Goal: Complete application form: Complete application form

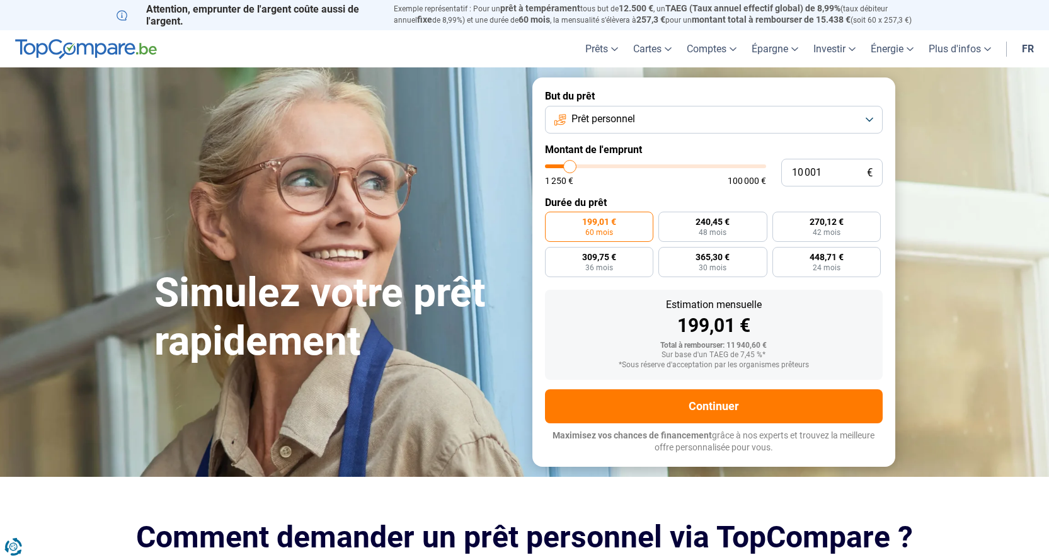
click at [867, 112] on button "Prêt personnel" at bounding box center [714, 120] width 338 height 28
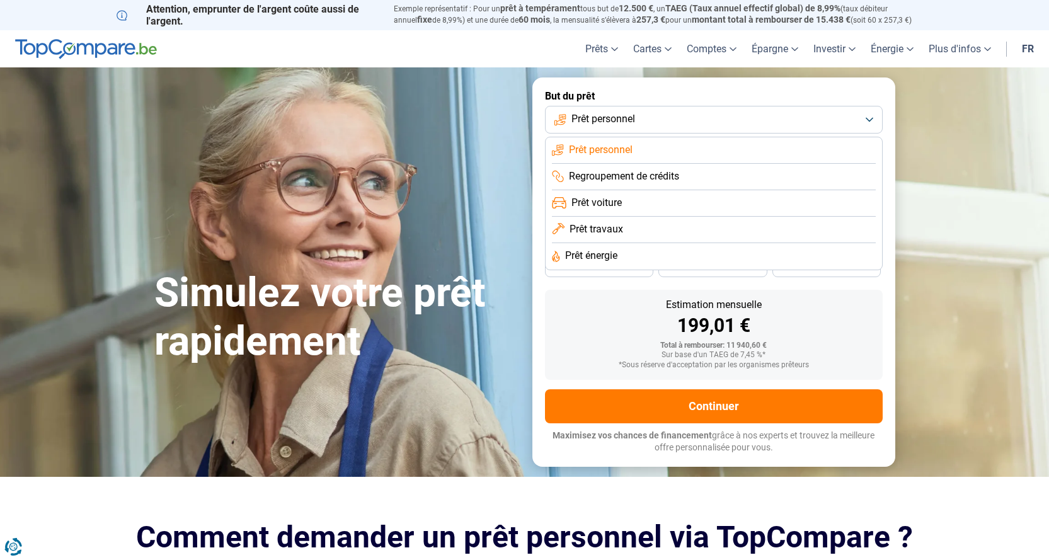
click at [602, 117] on span "Prêt personnel" at bounding box center [604, 119] width 64 height 14
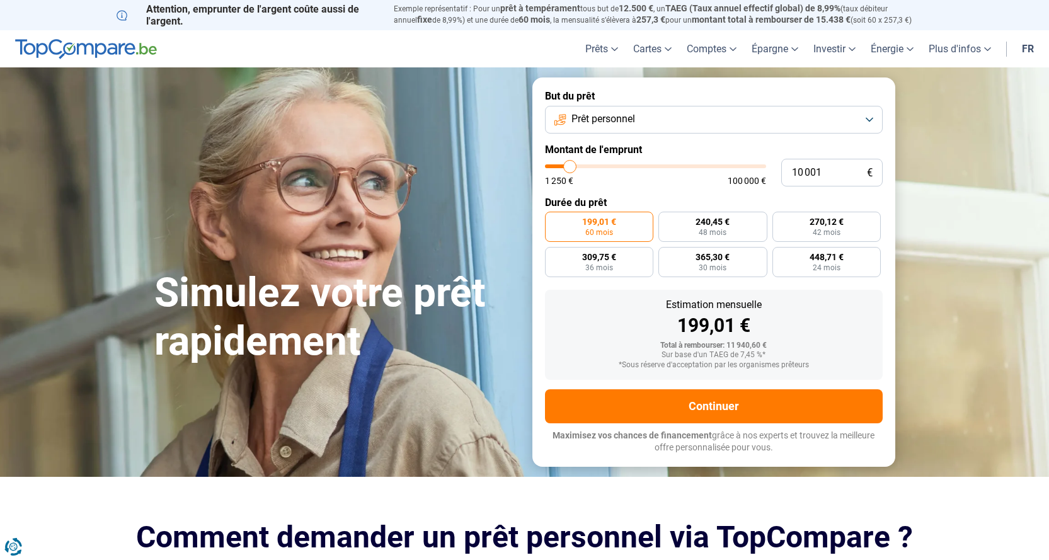
drag, startPoint x: 567, startPoint y: 158, endPoint x: 615, endPoint y: 164, distance: 48.3
click at [615, 164] on form "But du prêt Prêt personnel Montant de l'emprunt 10 001 € 1 250 € 100 000 € Duré…" at bounding box center [714, 272] width 363 height 389
type input "10000"
radio input "true"
click at [820, 170] on input "10 001" at bounding box center [832, 173] width 101 height 28
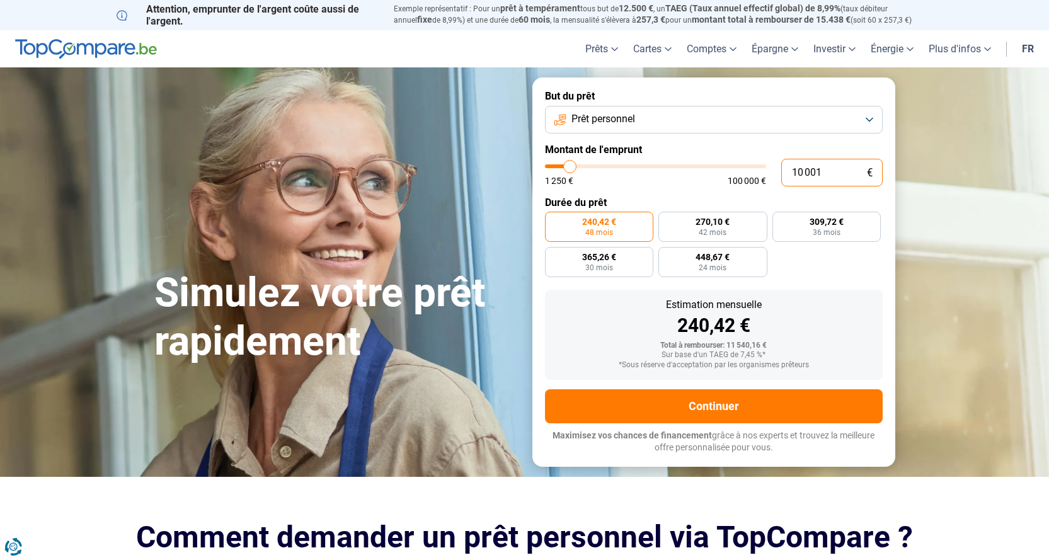
type input "1 000"
type input "1250"
type input "100"
type input "1250"
type input "10"
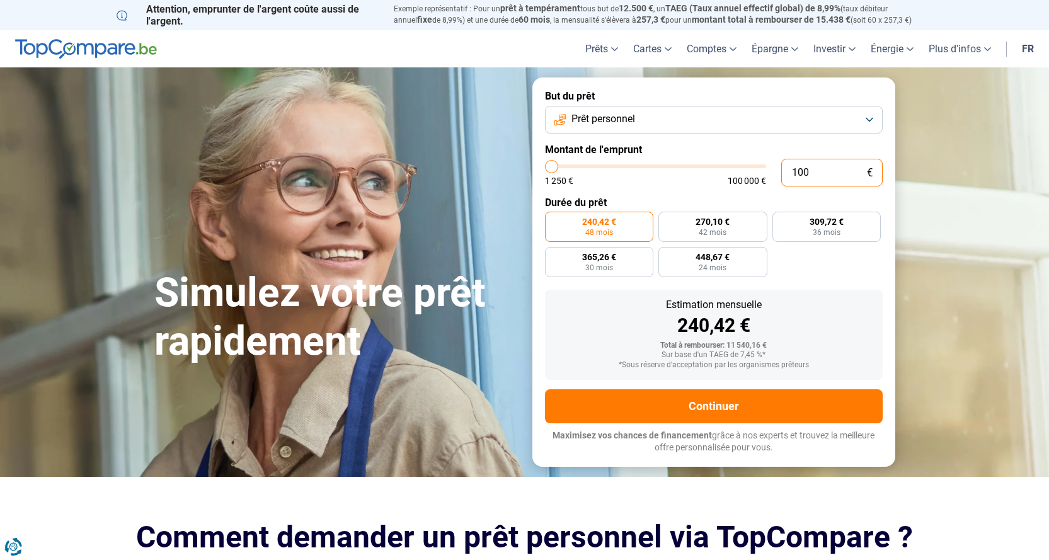
type input "1250"
type input "1"
type input "1250"
type input "0"
type input "1250"
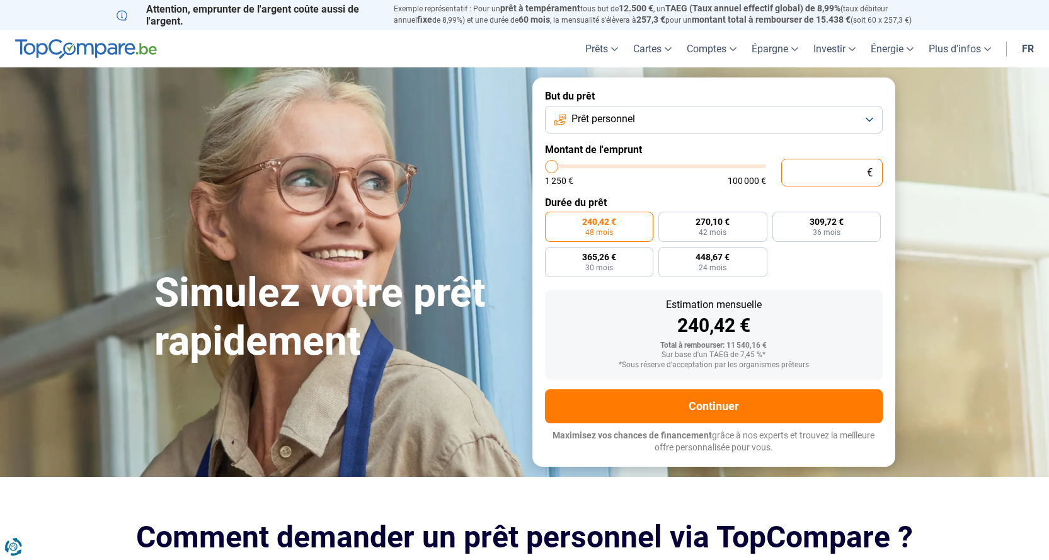
type input "2"
type input "1250"
type input "20"
type input "1250"
type input "200"
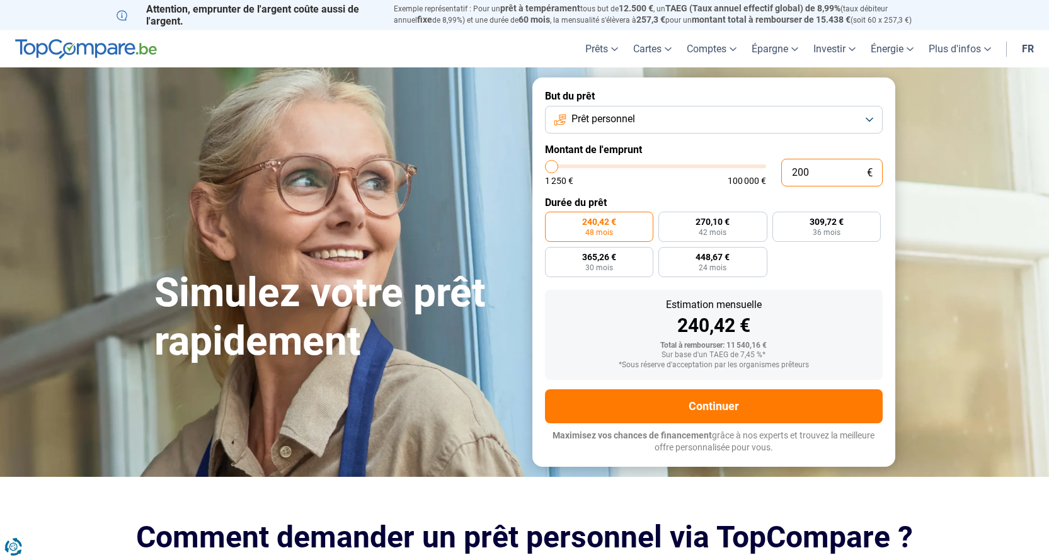
type input "1250"
type input "2 000"
type input "2000"
type input "20 000"
type input "20000"
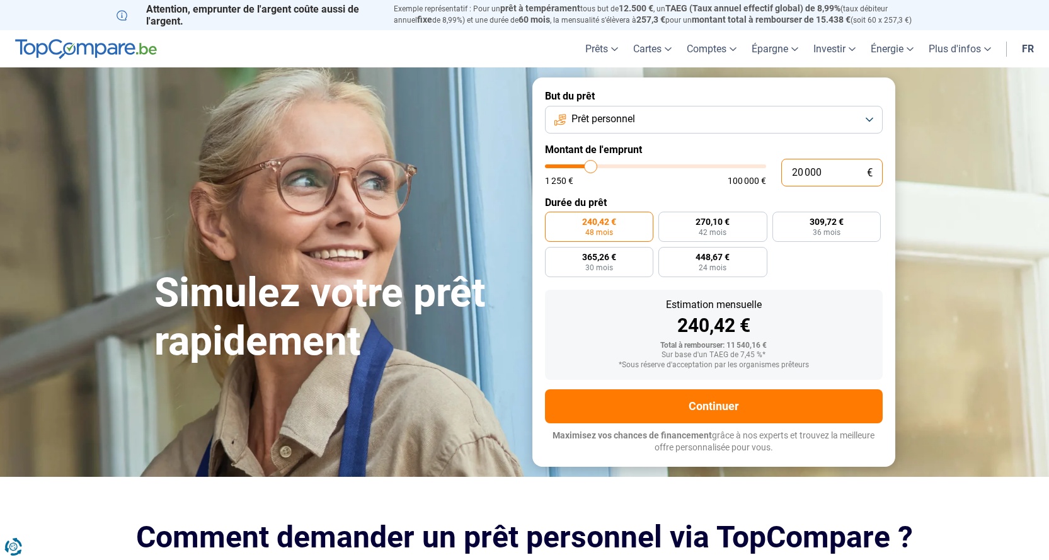
radio input "false"
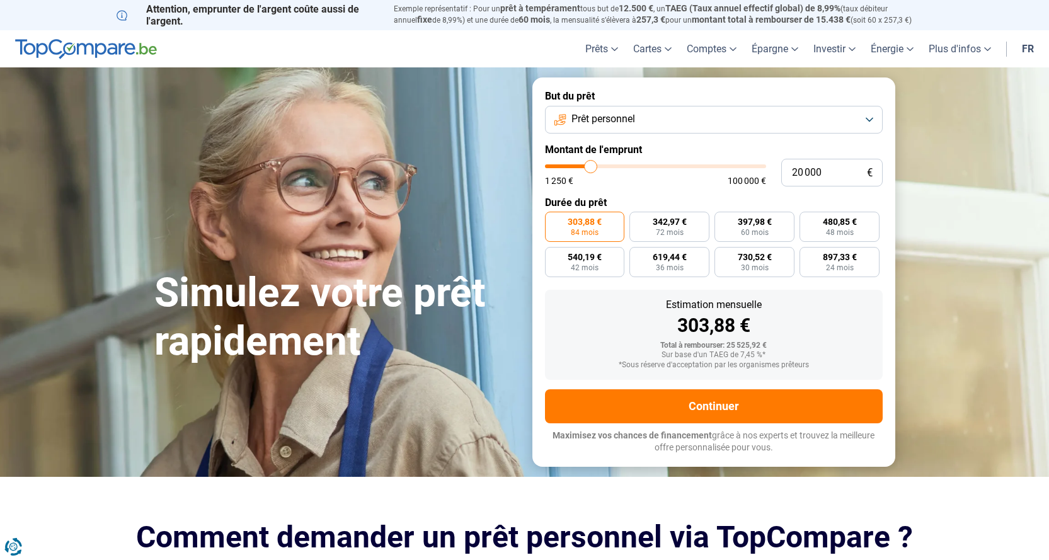
type input "18 500"
type input "18500"
type input "20 000"
type input "20000"
type input "22 000"
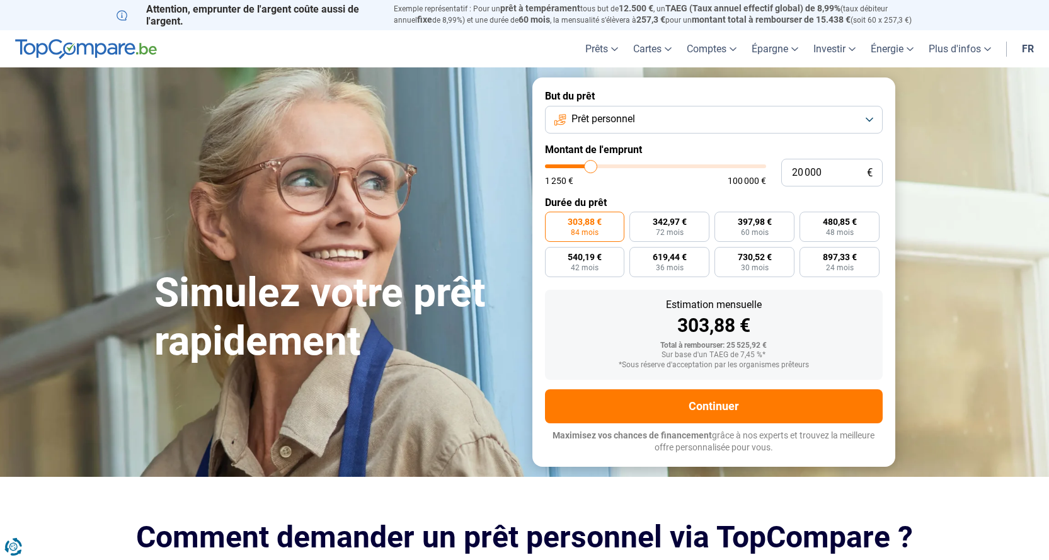
type input "22000"
type input "25 000"
type input "25000"
type input "27 250"
type input "27250"
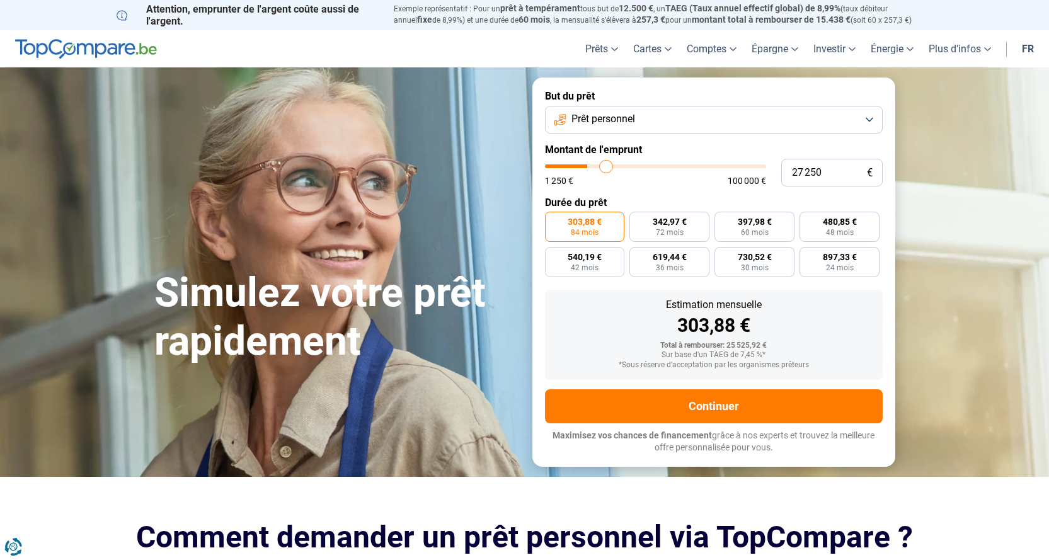
type input "28 000"
type input "28000"
type input "28 250"
drag, startPoint x: 587, startPoint y: 164, endPoint x: 609, endPoint y: 168, distance: 22.5
type input "28250"
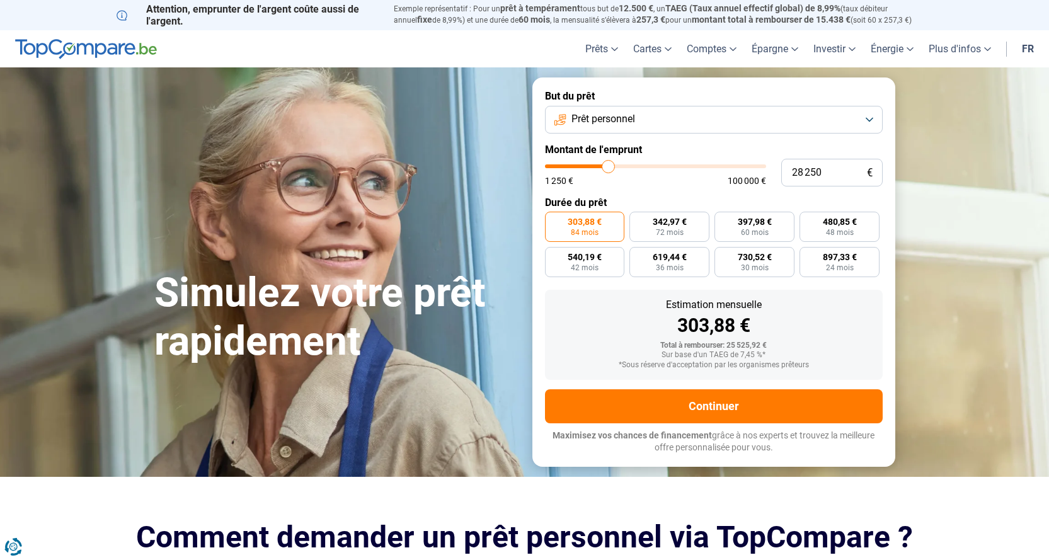
click at [609, 168] on input "range" at bounding box center [655, 167] width 221 height 4
radio input "false"
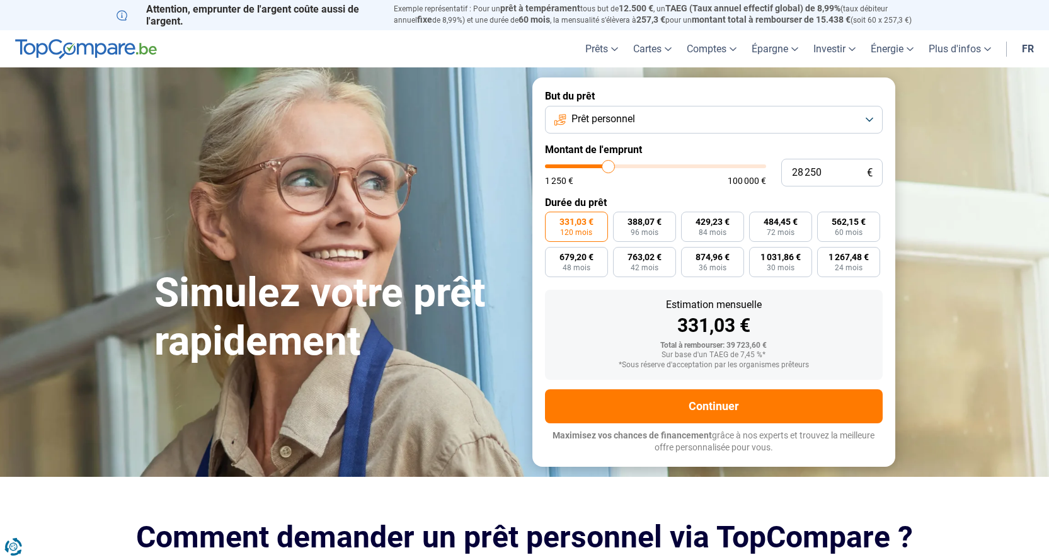
type input "29 250"
type input "29250"
type input "32 250"
type input "32250"
type input "37 750"
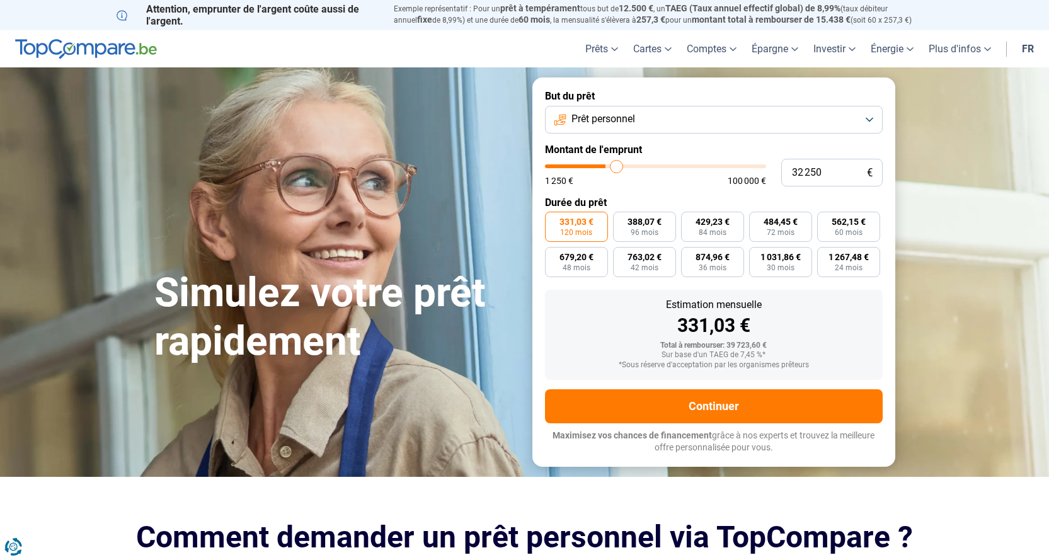
type input "37750"
type input "40 000"
type input "40000"
type input "43 500"
type input "43500"
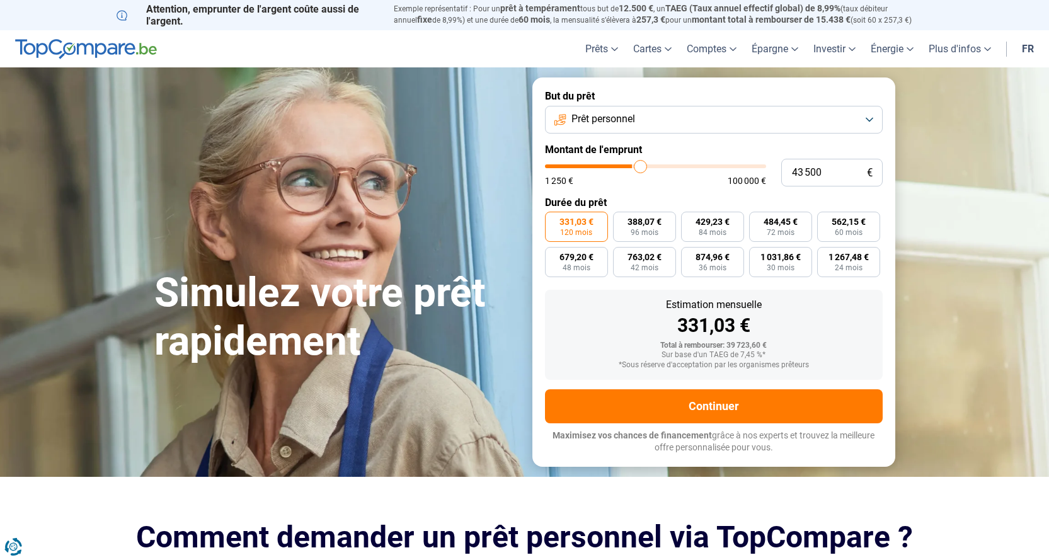
type input "47 000"
type input "47000"
type input "48 000"
type input "48000"
type input "48 250"
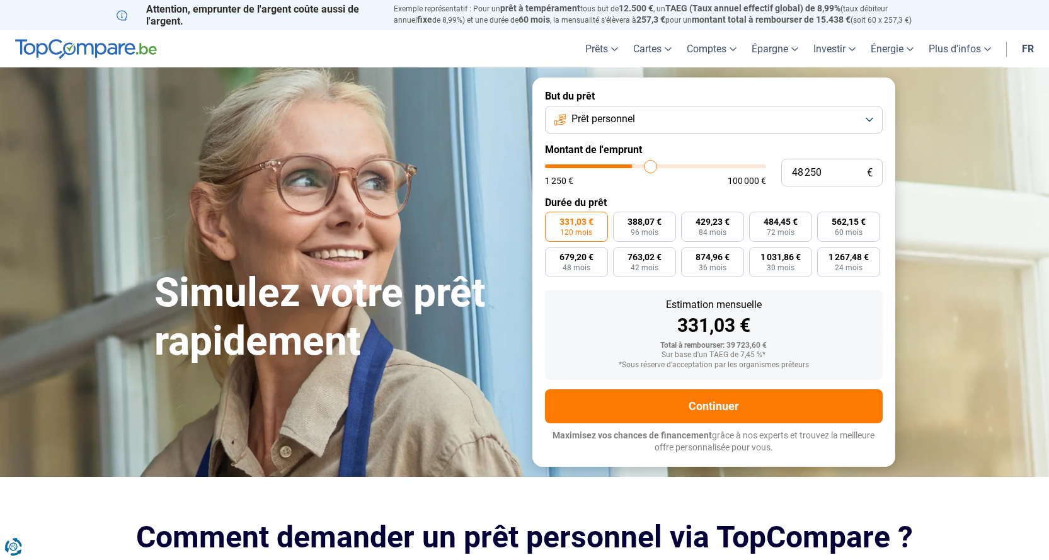
drag, startPoint x: 633, startPoint y: 167, endPoint x: 650, endPoint y: 167, distance: 17.0
type input "48250"
click at [650, 167] on input "range" at bounding box center [655, 167] width 221 height 4
type input "42 000"
type input "42000"
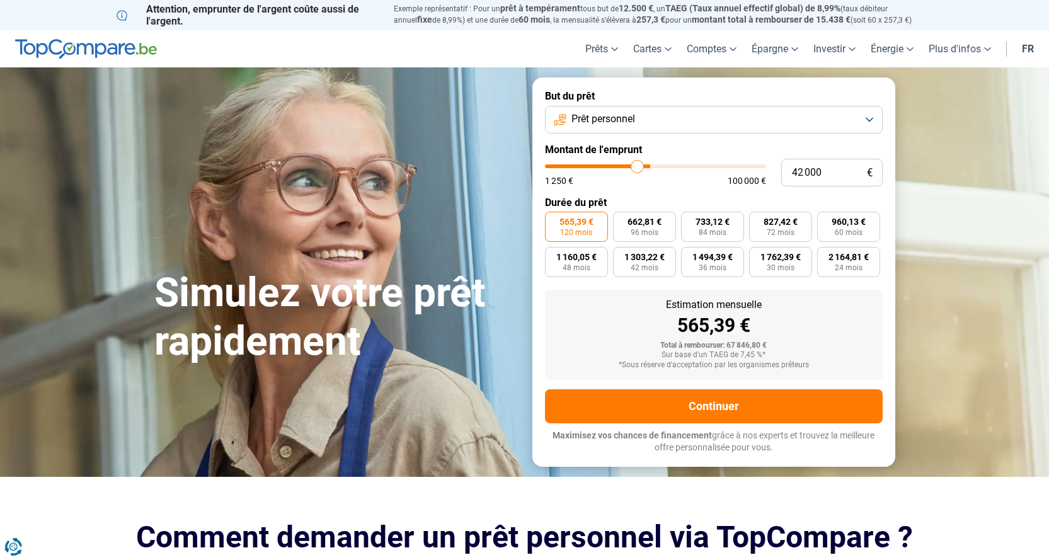
type input "34 750"
type input "34750"
type input "26 500"
type input "26500"
type input "18 500"
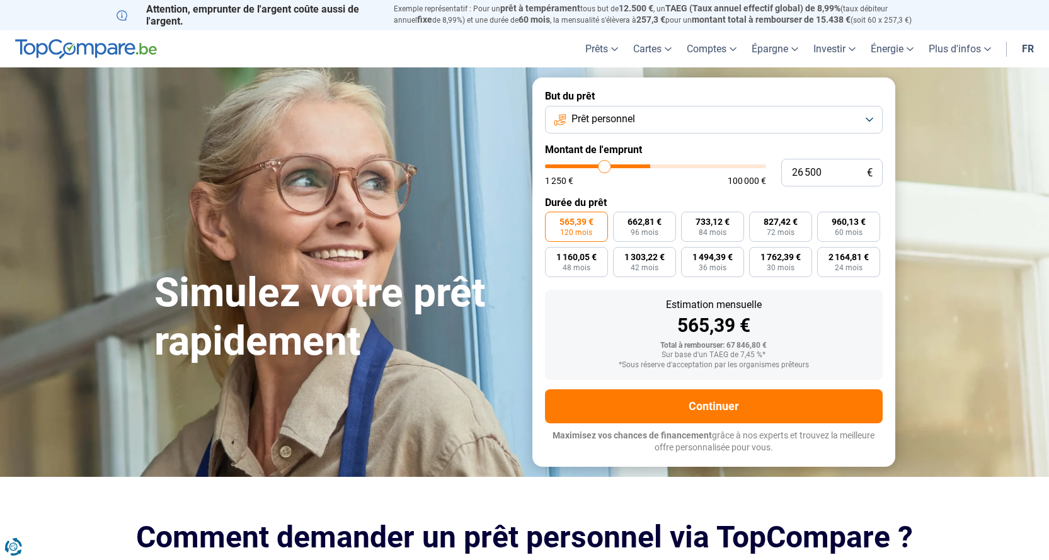
type input "18500"
type input "12 500"
type input "12500"
type input "9 000"
type input "9000"
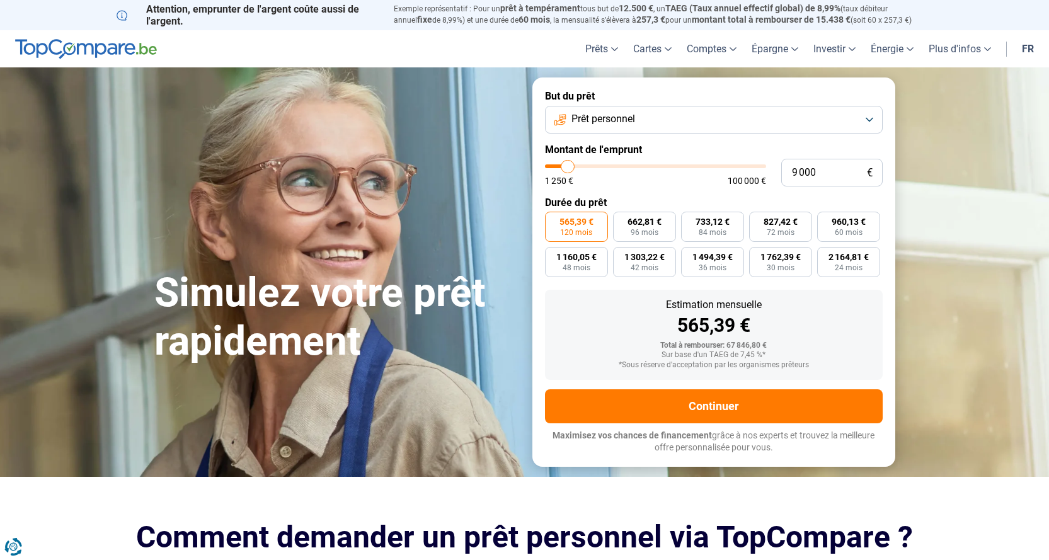
type input "7 500"
drag, startPoint x: 649, startPoint y: 162, endPoint x: 565, endPoint y: 162, distance: 83.8
type input "7500"
click at [565, 165] on input "range" at bounding box center [655, 167] width 221 height 4
radio input "true"
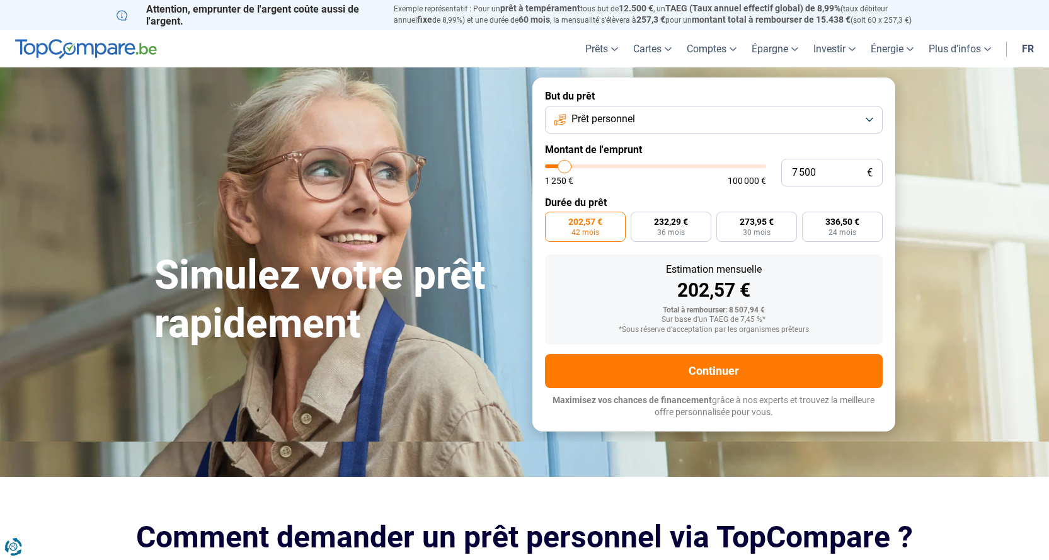
type input "13 000"
type input "13000"
type input "17 250"
type input "17250"
type input "23 000"
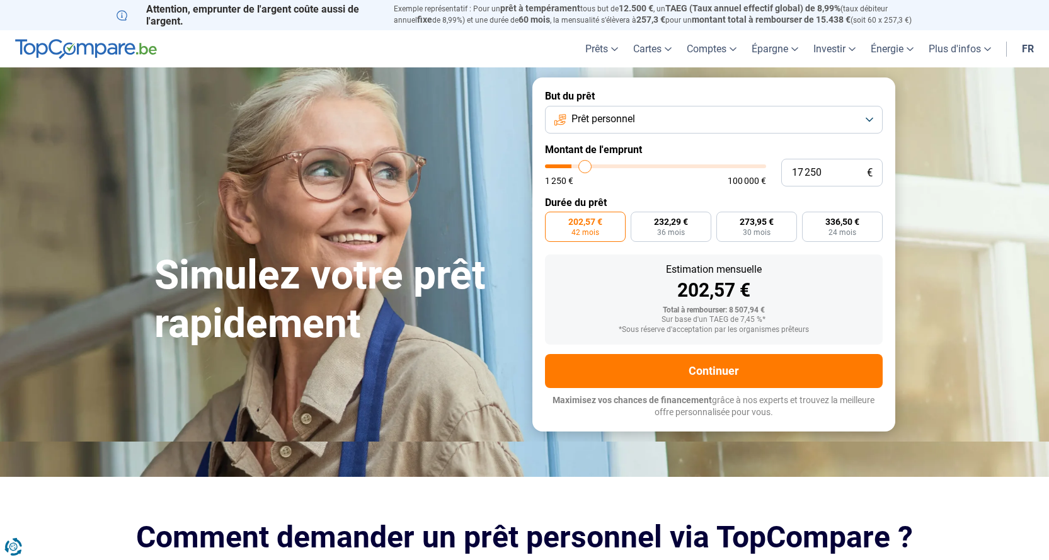
type input "23000"
type input "31 250"
type input "31250"
type input "42 750"
type input "42750"
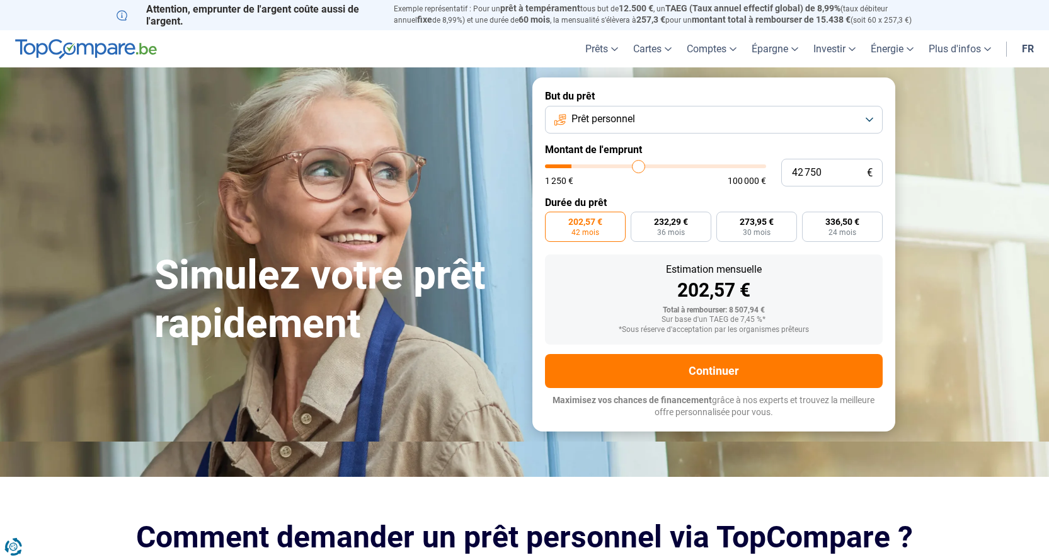
type input "49 500"
type input "49500"
type input "54 250"
type input "54250"
type input "54 500"
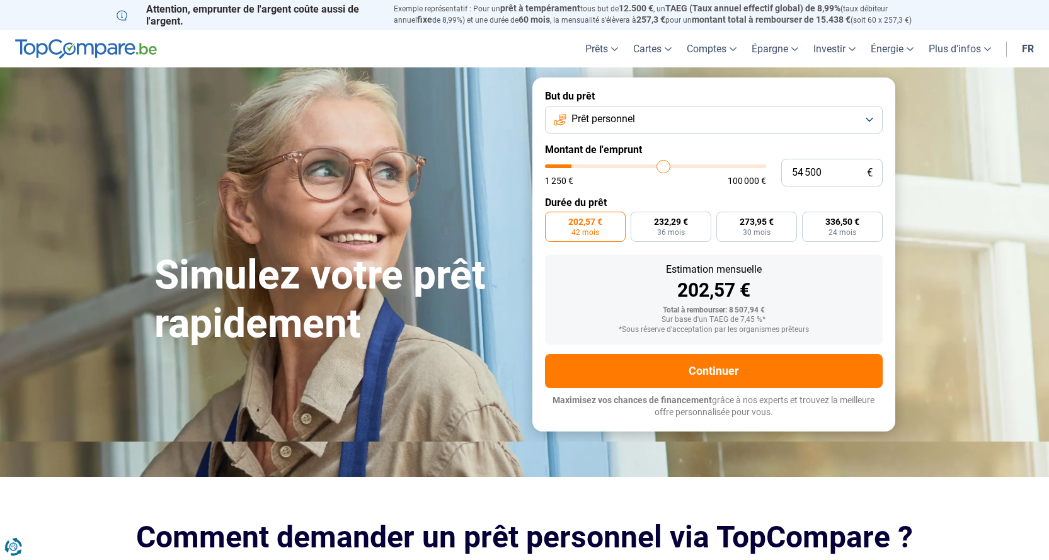
drag, startPoint x: 577, startPoint y: 165, endPoint x: 645, endPoint y: 171, distance: 69.0
type input "54500"
click at [664, 168] on input "range" at bounding box center [655, 167] width 221 height 4
radio input "false"
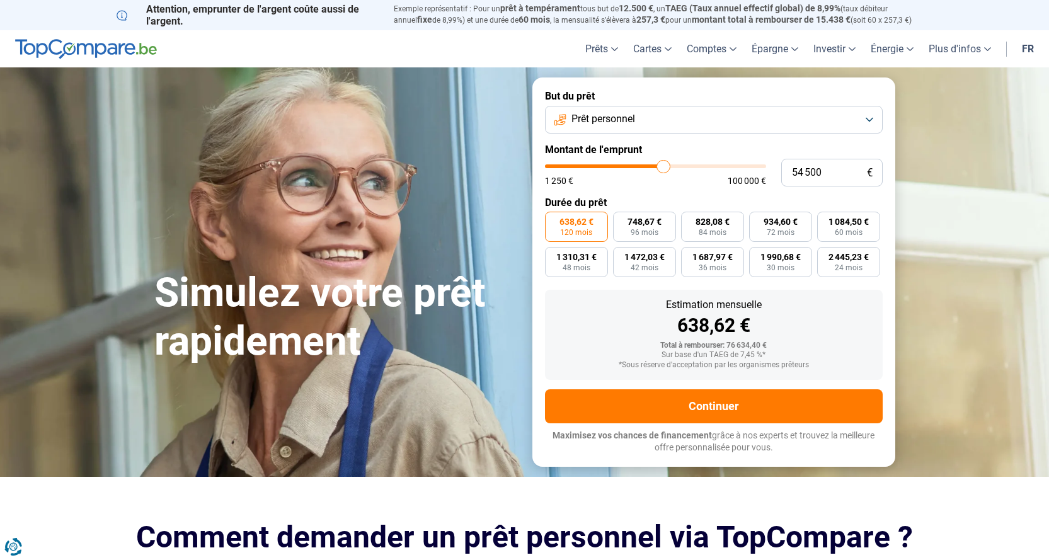
type input "43 500"
type input "43500"
type input "41 500"
type input "41500"
type input "40 000"
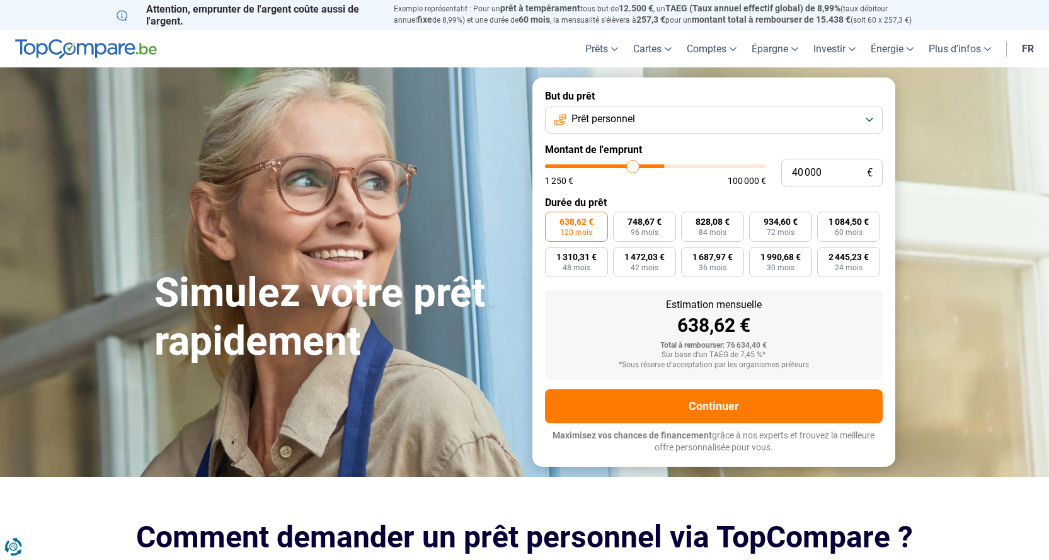
type input "40000"
click at [633, 168] on input "range" at bounding box center [655, 167] width 221 height 4
click at [833, 173] on input "40 000" at bounding box center [832, 173] width 101 height 28
click at [798, 173] on input "40 000" at bounding box center [832, 173] width 101 height 28
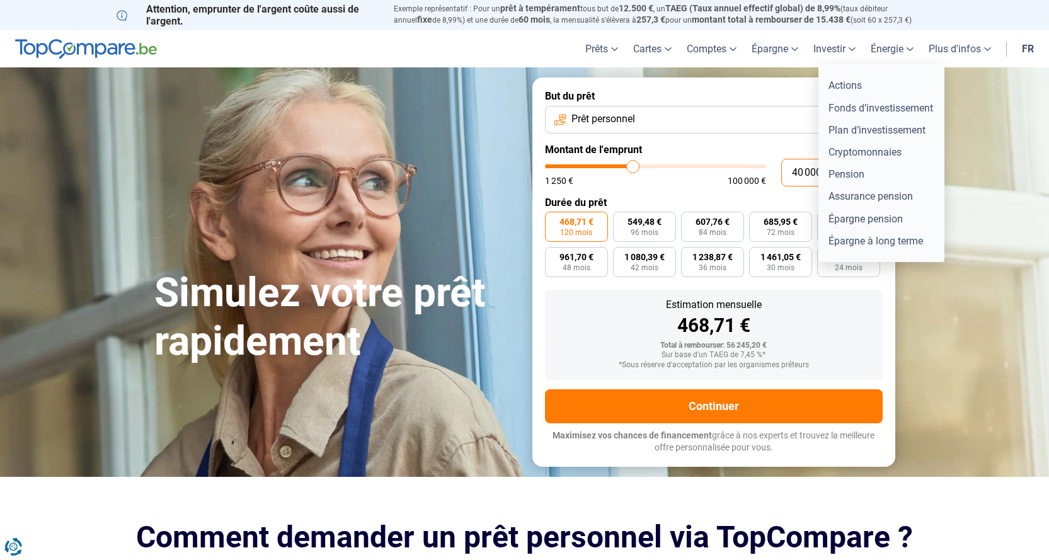
type input "0"
type input "1250"
type input "2"
type input "1250"
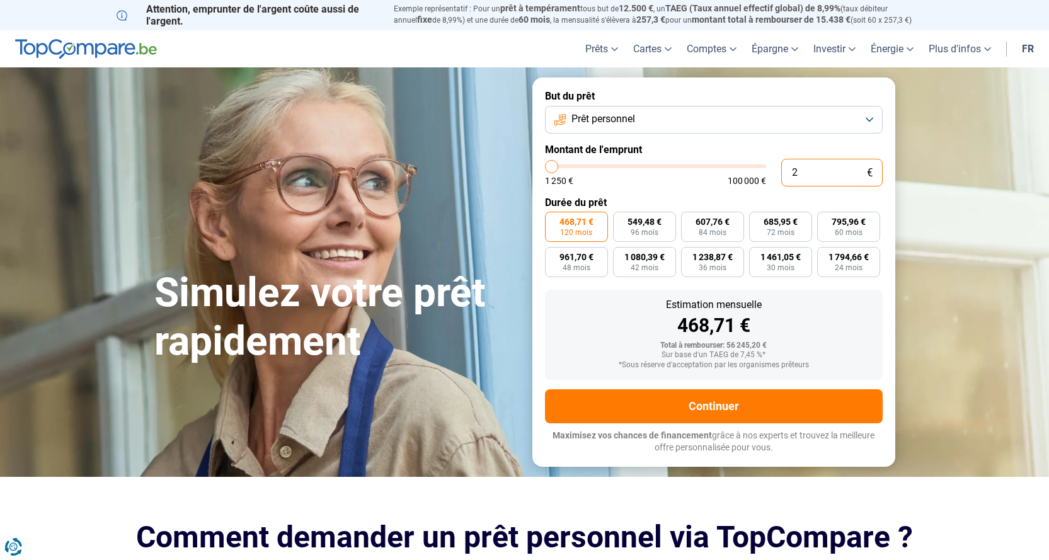
type input "1 250"
type input "1250"
radio input "true"
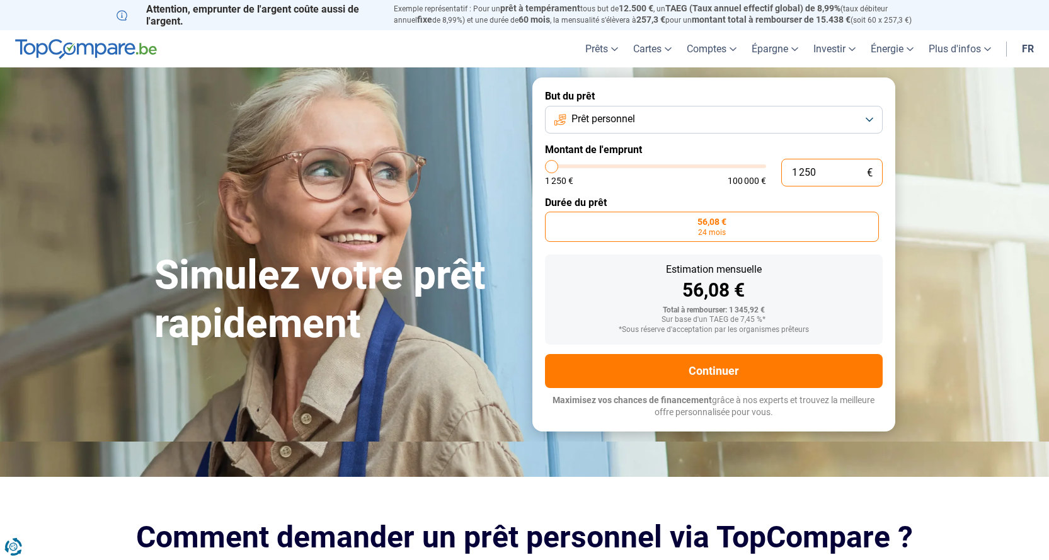
type input "125"
type input "1250"
type input "12"
type input "1250"
type input "1"
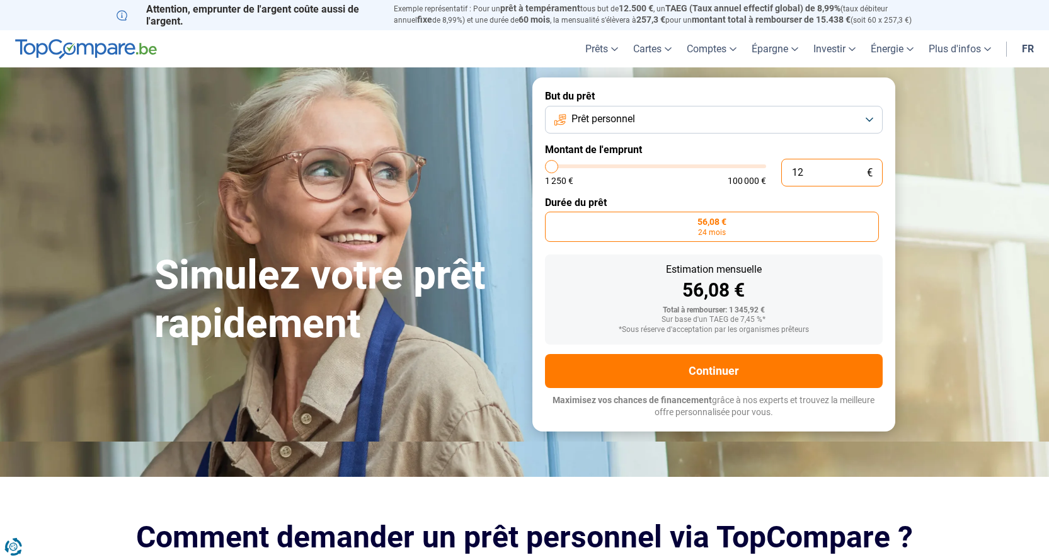
type input "1250"
type input "0"
type input "1250"
type input "1 250"
type input "1250"
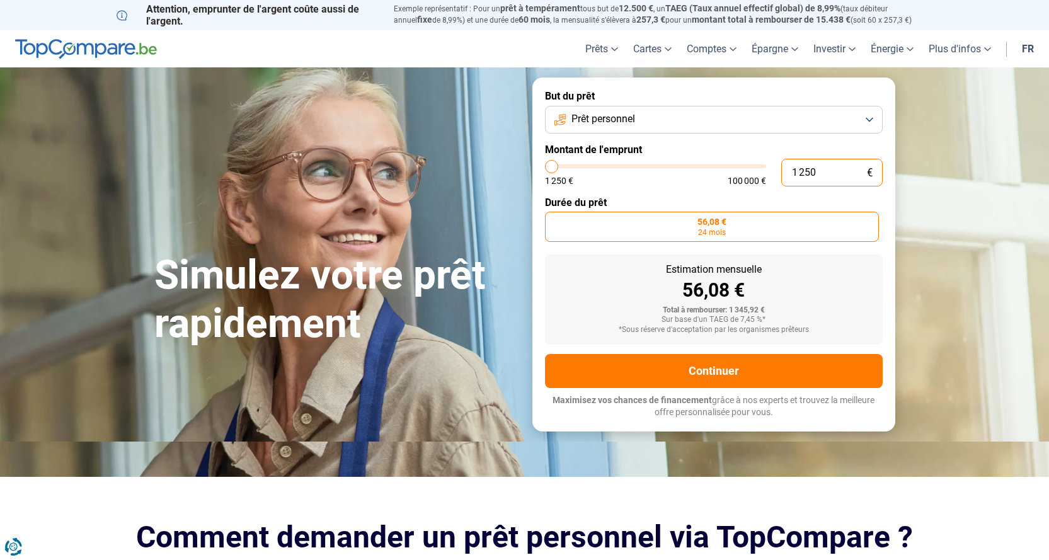
type input "12 502"
type input "12500"
type input "125 020"
type input "100000"
type input "100 000"
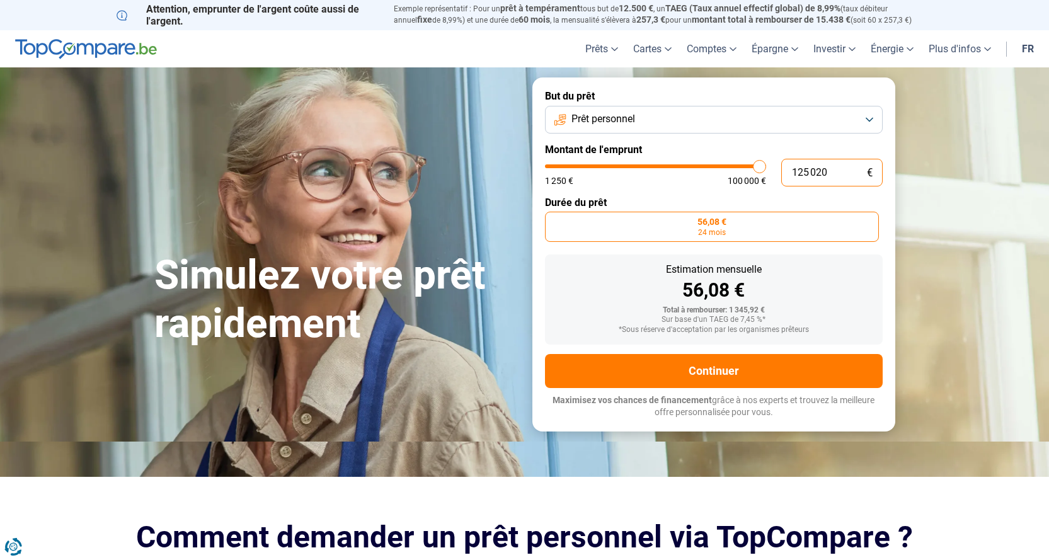
type input "100000"
radio input "false"
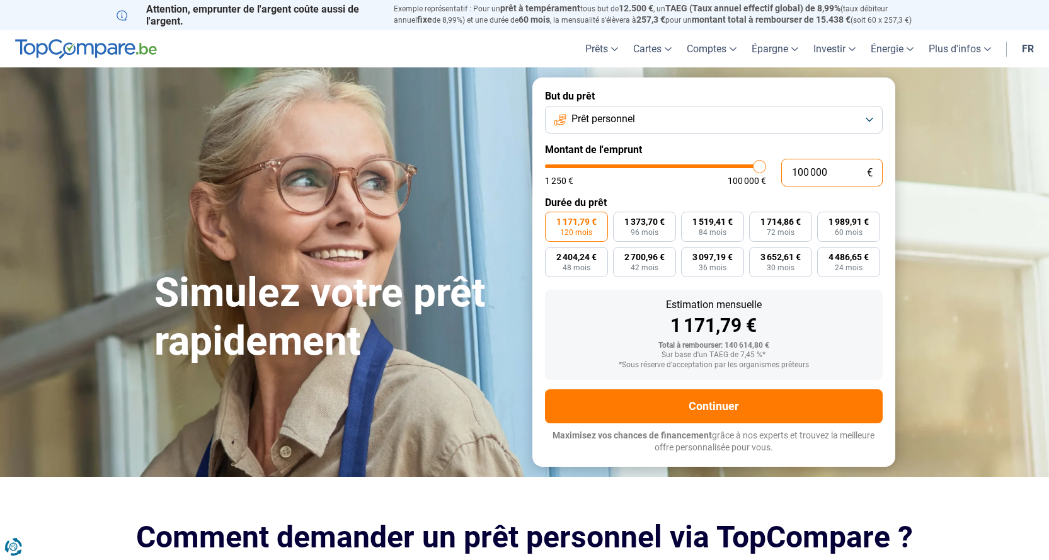
type input "10 000"
type input "10000"
type input "1 000"
type input "1250"
type input "100"
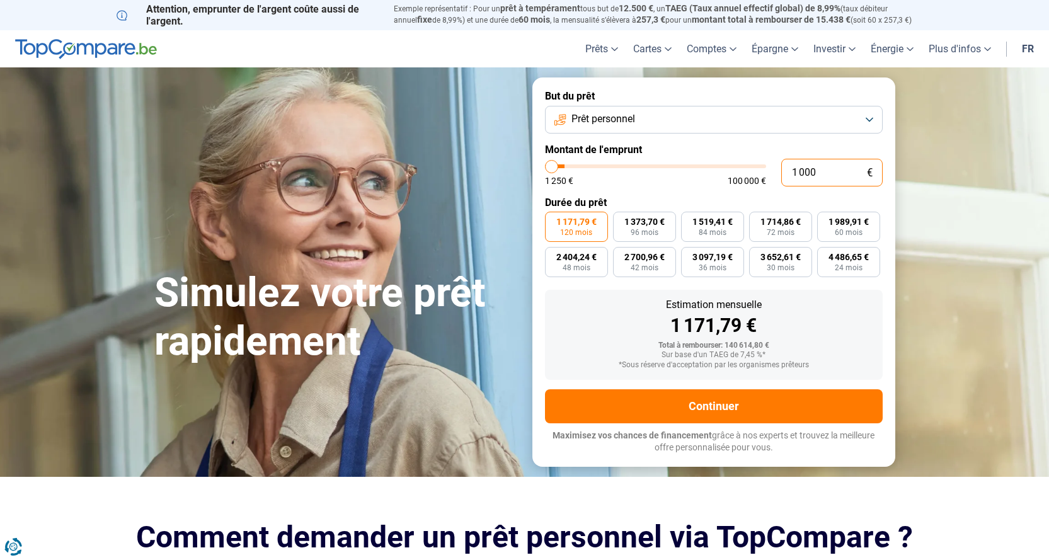
type input "1250"
type input "10"
type input "1250"
type input "1"
type input "1250"
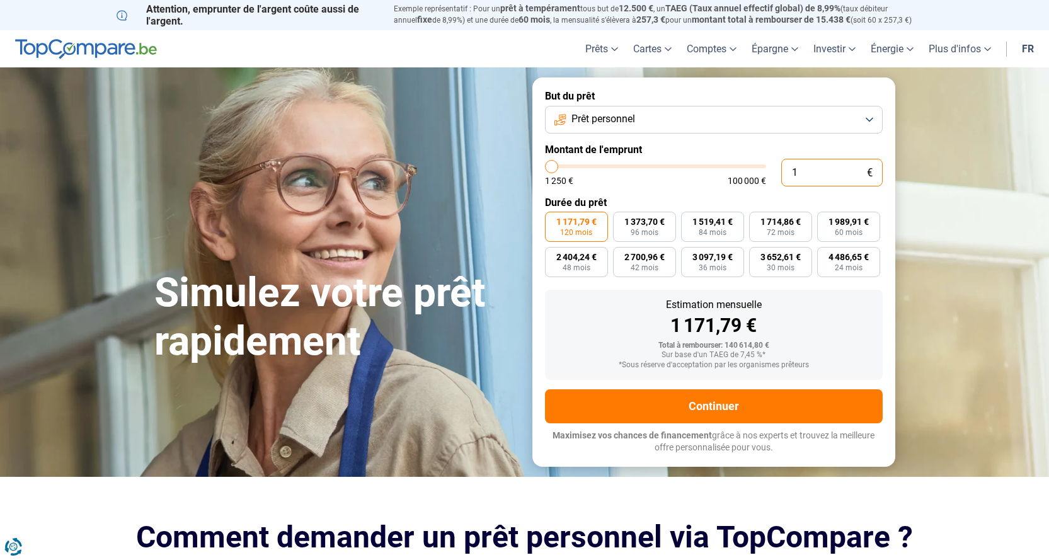
type input "0"
type input "1250"
type input "2"
type input "1250"
type input "20"
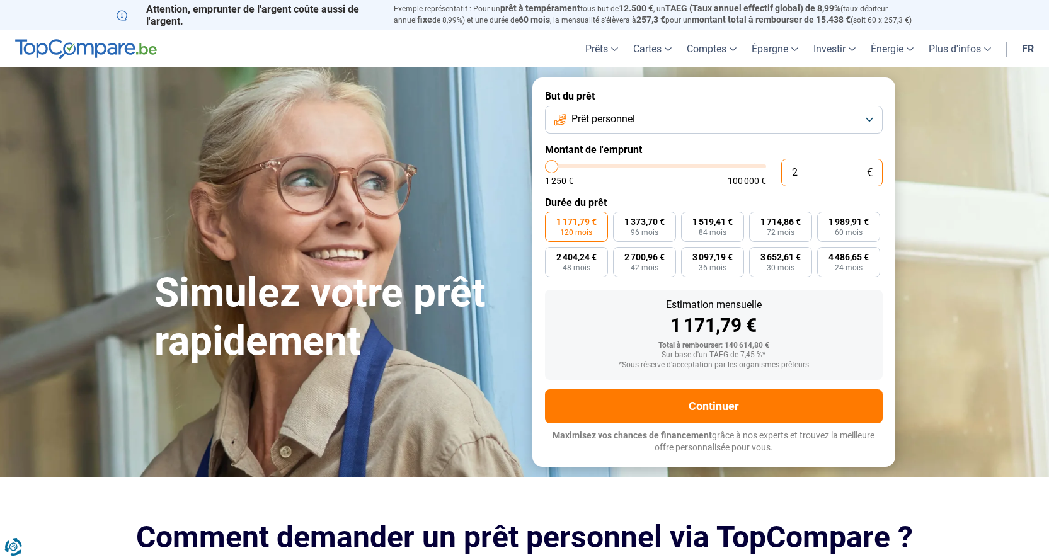
type input "1250"
type input "200"
type input "1250"
type input "2 000"
type input "2000"
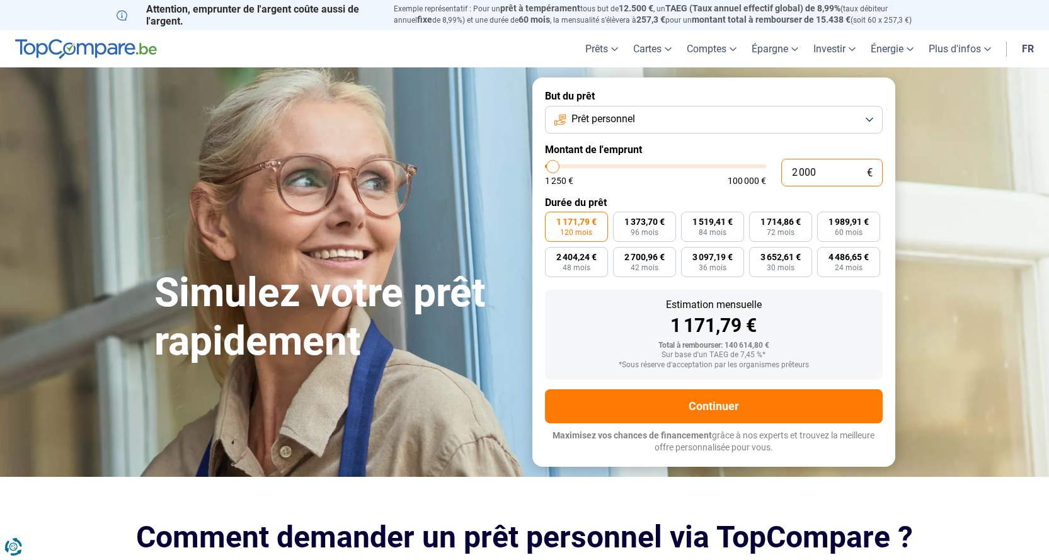
type input "20 000"
type input "20000"
radio input "true"
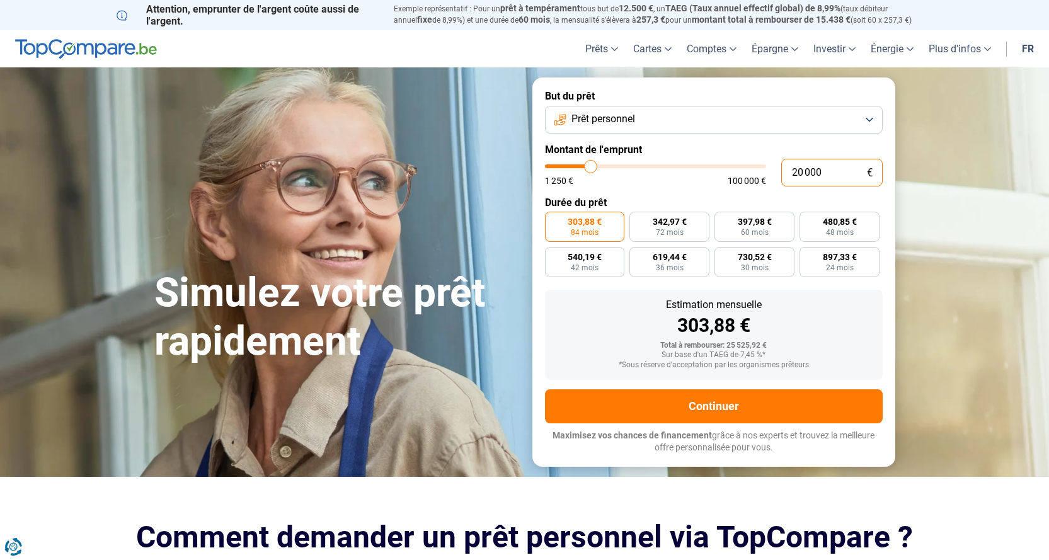
type input "20 000"
click at [597, 228] on label "303,88 € 84 mois" at bounding box center [585, 227] width 80 height 30
click at [553, 220] on input "303,88 € 84 mois" at bounding box center [549, 216] width 8 height 8
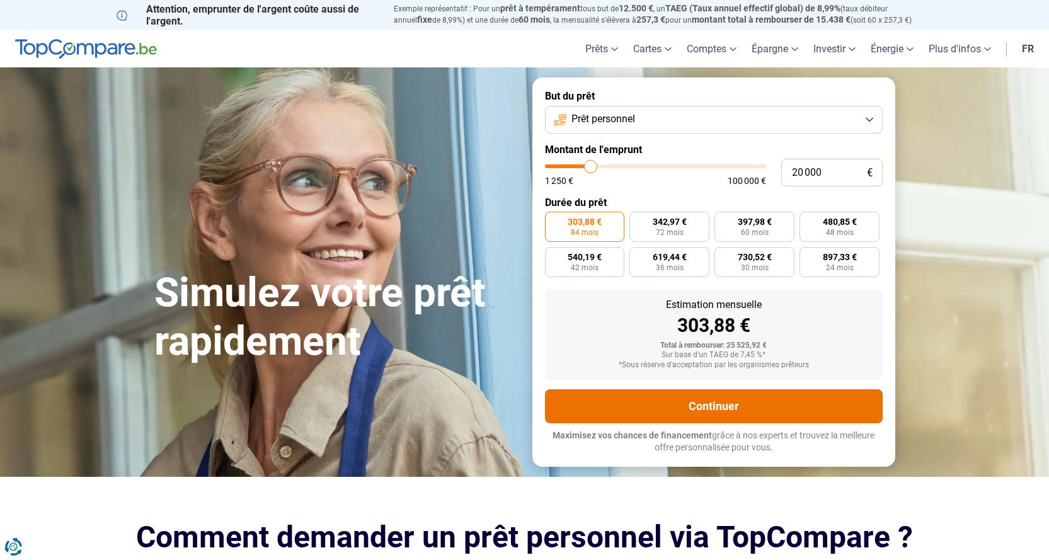
click at [715, 399] on button "Continuer" at bounding box center [714, 407] width 338 height 34
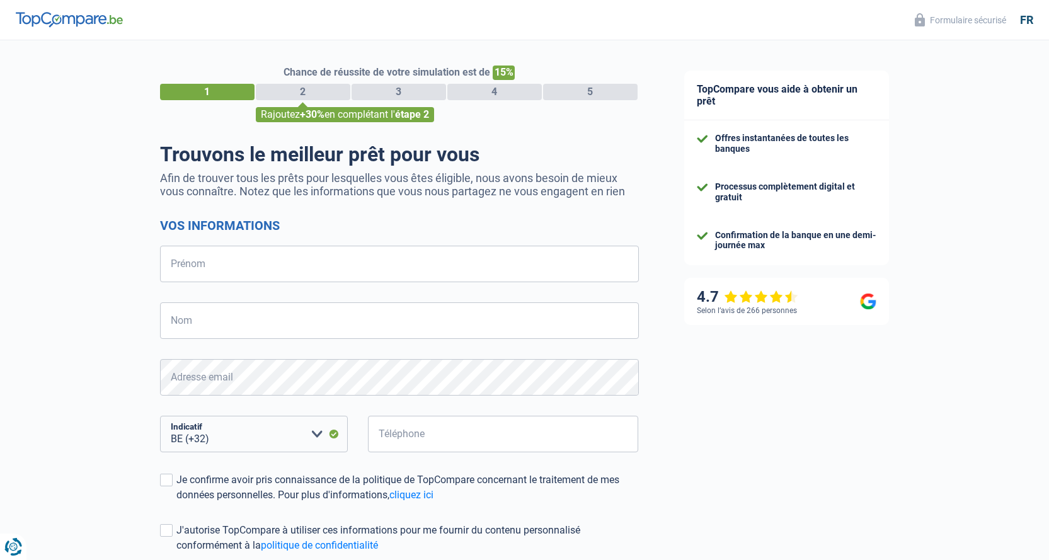
select select "32"
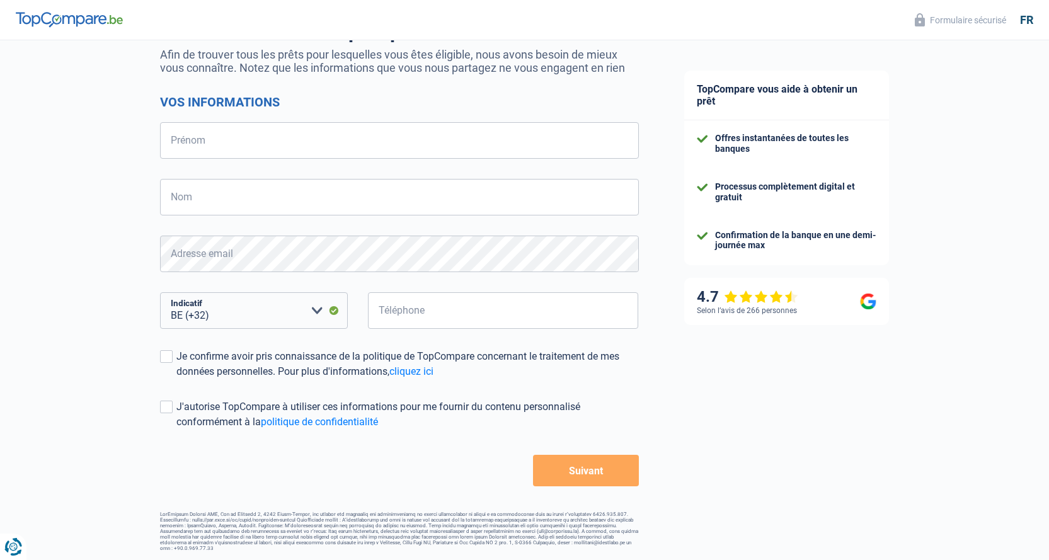
scroll to position [124, 0]
click at [369, 146] on input "Prénom" at bounding box center [399, 140] width 479 height 37
type input "[PERSON_NAME]"
type input "Buttice"
type input "498053301"
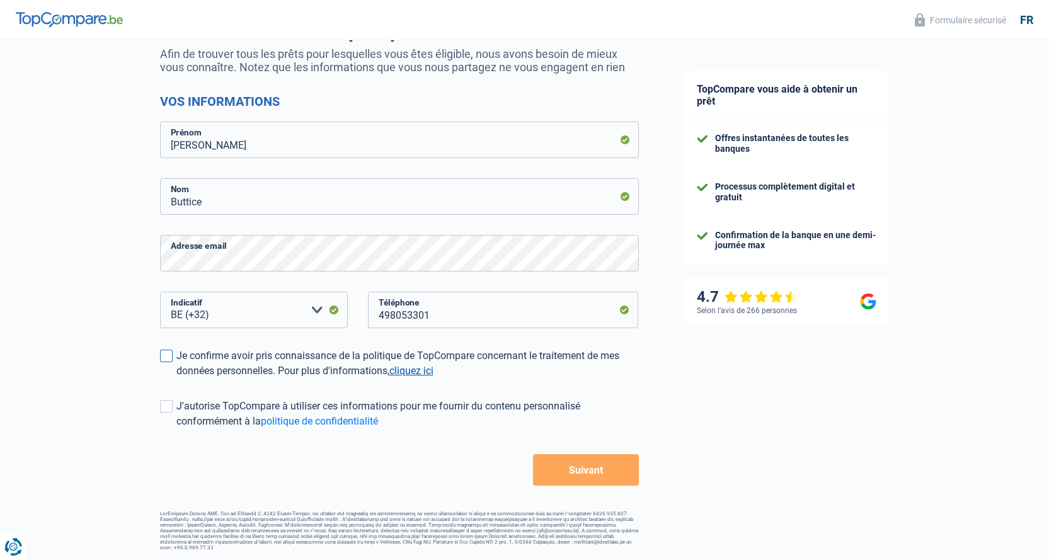
click at [414, 374] on link "cliquez ici" at bounding box center [412, 371] width 44 height 12
click at [163, 360] on span at bounding box center [166, 356] width 13 height 13
click at [176, 379] on input "Je confirme avoir pris connaissance de la politique de TopCompare concernant le…" at bounding box center [176, 379] width 0 height 0
click at [163, 407] on span at bounding box center [166, 406] width 13 height 13
click at [176, 429] on input "J'autorise TopCompare à utiliser ces informations pour me fournir du contenu pe…" at bounding box center [176, 429] width 0 height 0
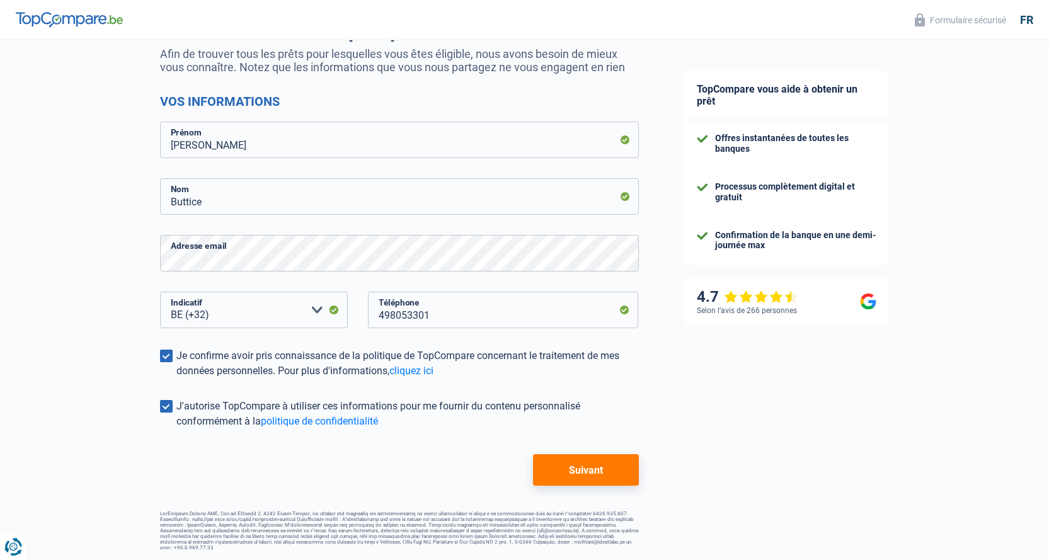
click at [587, 478] on button "Suivant" at bounding box center [585, 470] width 105 height 32
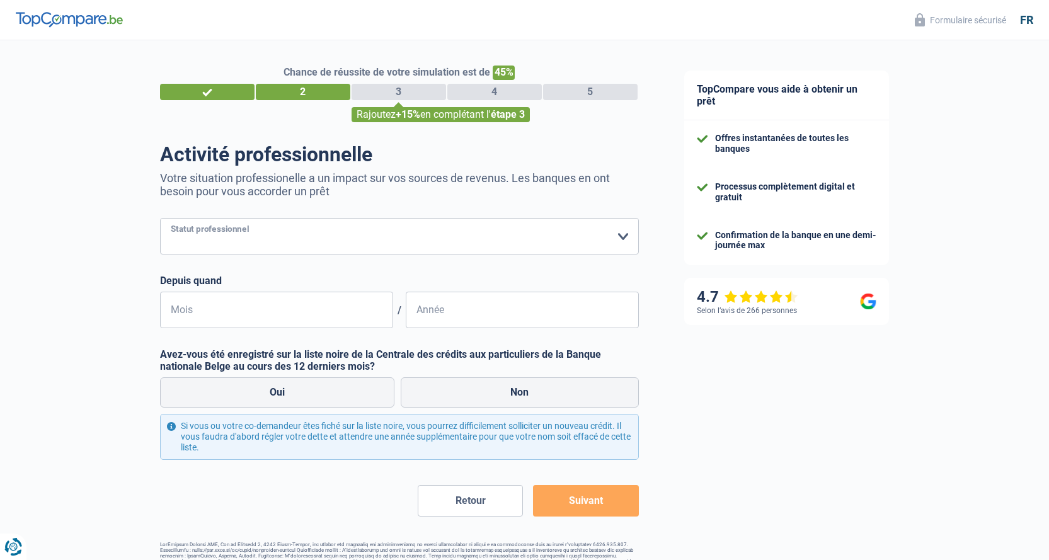
click at [286, 238] on select "Ouvrier Employé privé Employé public Invalide Indépendant Pensionné Chômeur Mut…" at bounding box center [399, 236] width 479 height 37
select select "publicEmployee"
click at [160, 219] on select "Ouvrier Employé privé Employé public Invalide Indépendant Pensionné Chômeur Mut…" at bounding box center [399, 236] width 479 height 37
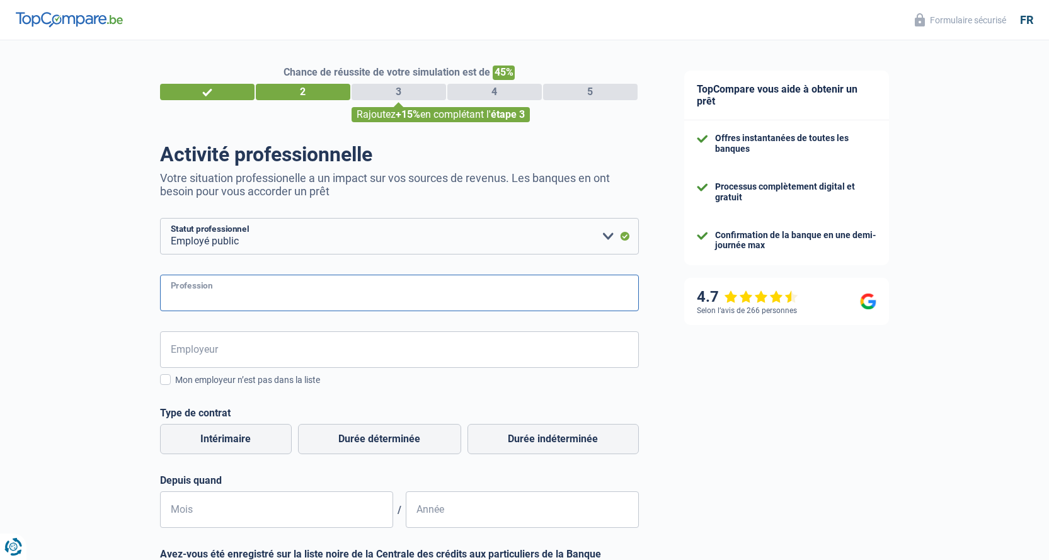
click at [225, 298] on input "Profession" at bounding box center [399, 293] width 479 height 37
type input "Infirmier"
click at [216, 361] on input "Employeur" at bounding box center [399, 350] width 479 height 37
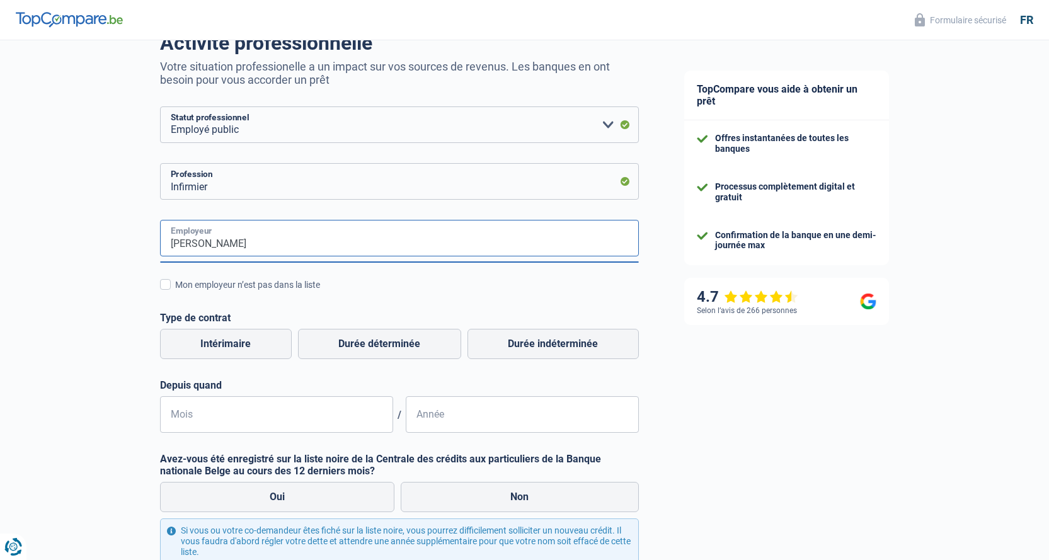
scroll to position [126, 0]
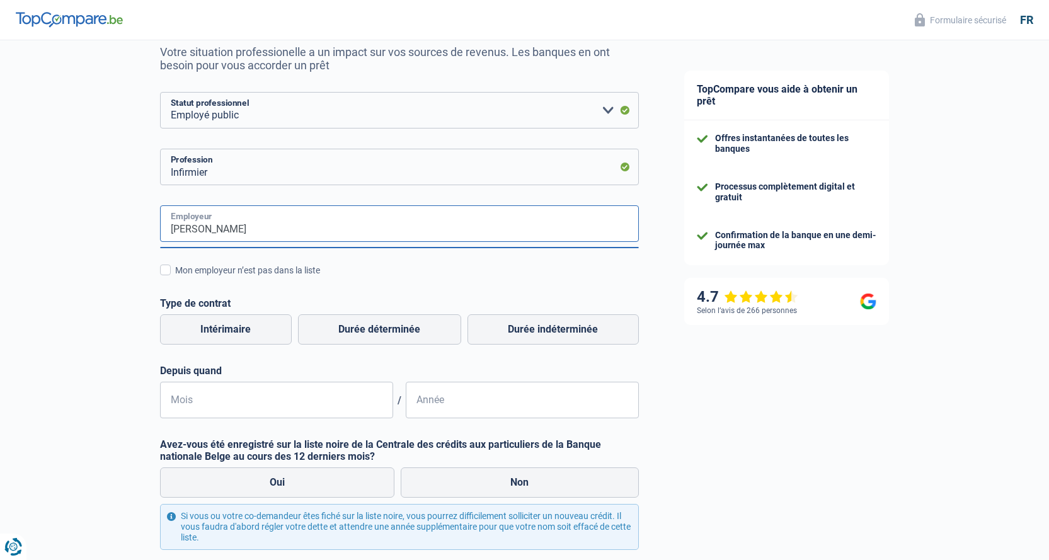
click at [259, 220] on input "[PERSON_NAME]" at bounding box center [399, 223] width 479 height 37
click at [248, 235] on input "[PERSON_NAME]" at bounding box center [399, 223] width 479 height 37
type input "[PERSON_NAME]"
click at [514, 328] on label "Durée indéterminée" at bounding box center [553, 330] width 171 height 30
click at [514, 328] on input "Durée indéterminée" at bounding box center [553, 330] width 171 height 30
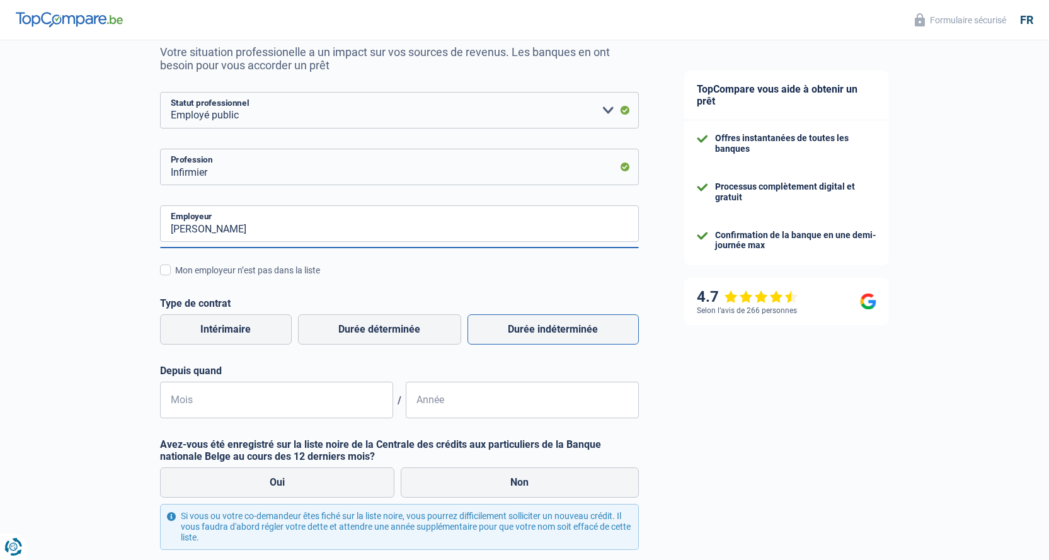
radio input "true"
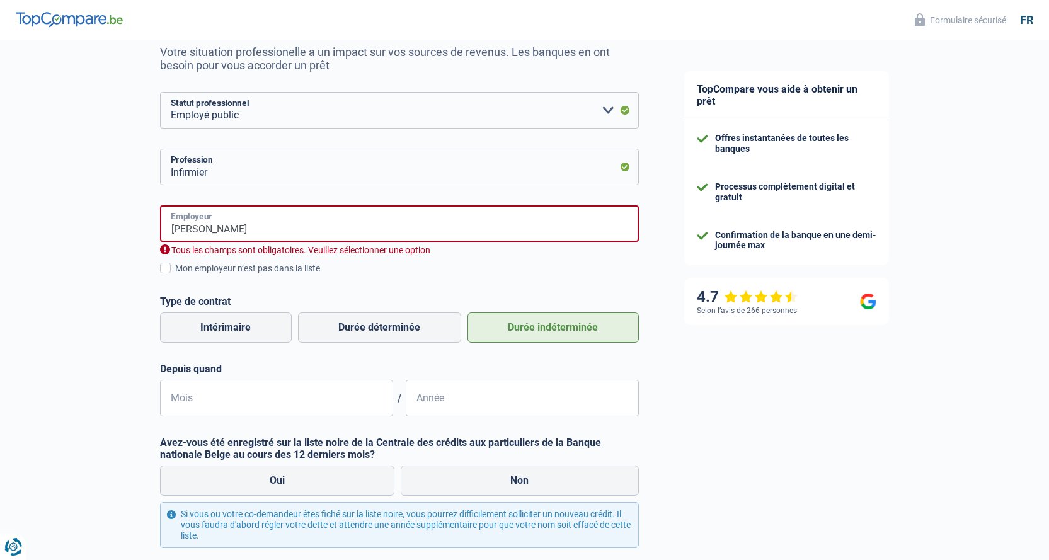
click at [261, 224] on input "[PERSON_NAME]" at bounding box center [399, 223] width 479 height 37
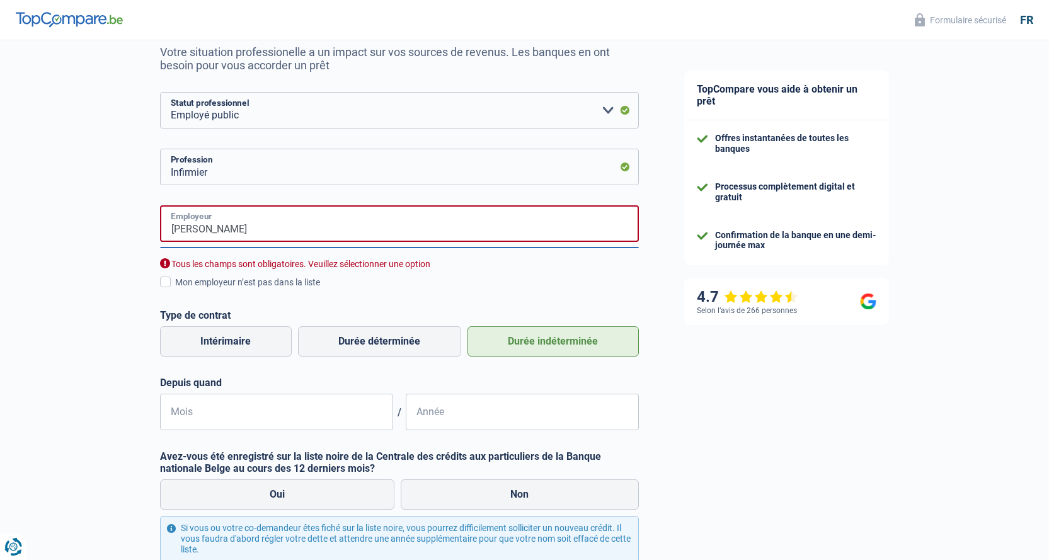
click at [196, 229] on input "[PERSON_NAME]" at bounding box center [399, 223] width 479 height 37
click at [245, 229] on input "CHU de Tivoli" at bounding box center [399, 223] width 479 height 37
click at [211, 231] on input "CHU de Tivoli" at bounding box center [399, 223] width 479 height 37
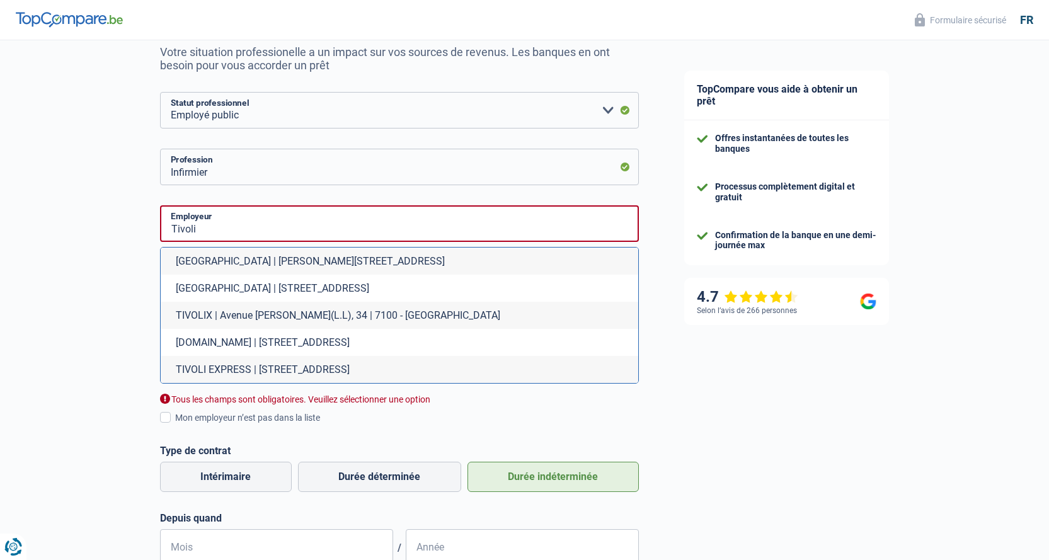
click at [271, 313] on li "TIVOLIX | Avenue [PERSON_NAME](L.L), 34 | 7100 - [GEOGRAPHIC_DATA]" at bounding box center [400, 315] width 478 height 27
type input "TIVOLIX | Avenue [PERSON_NAME](L.L), 34 | 7100 - [GEOGRAPHIC_DATA]"
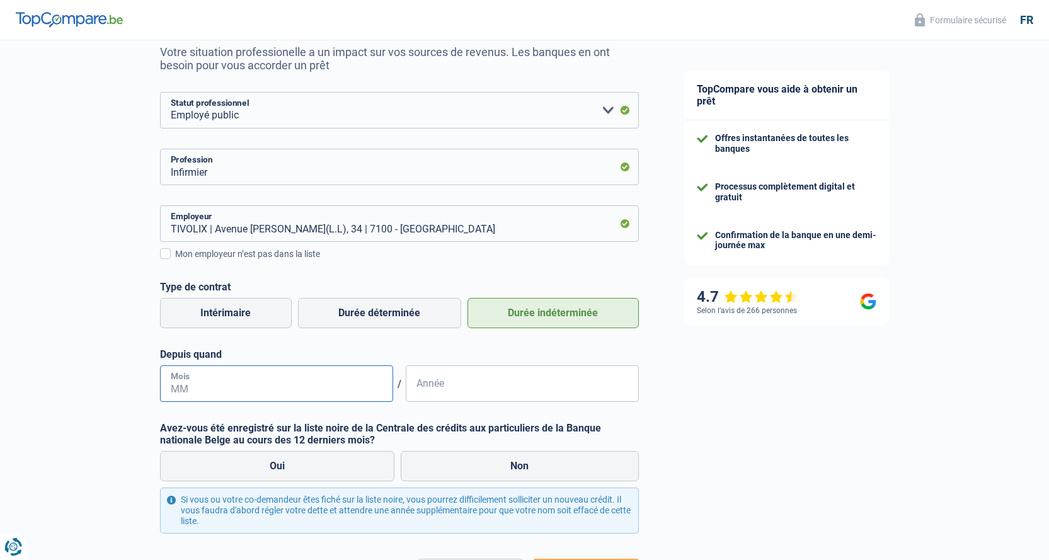
click at [213, 384] on input "Mois" at bounding box center [276, 384] width 233 height 37
type input "05"
click at [461, 381] on input "Année" at bounding box center [522, 384] width 233 height 37
type input "2024"
click at [542, 466] on label "Non" at bounding box center [520, 466] width 238 height 30
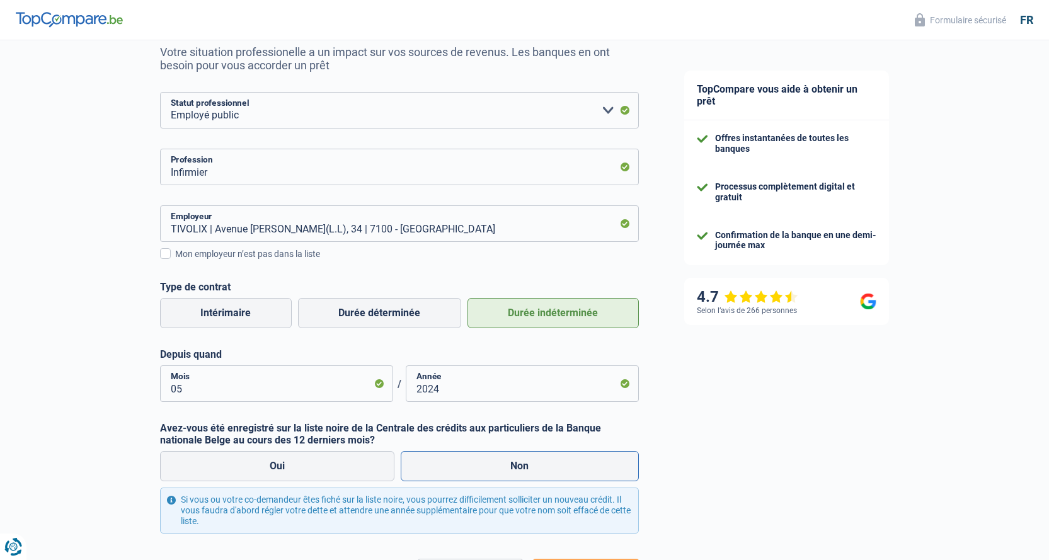
click at [542, 466] on input "Non" at bounding box center [520, 466] width 238 height 30
radio input "true"
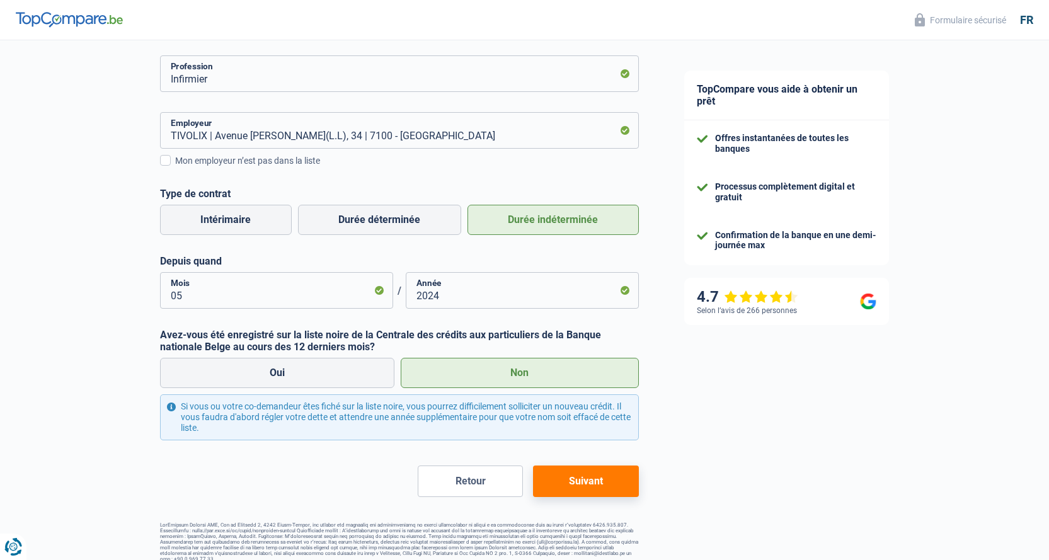
scroll to position [231, 0]
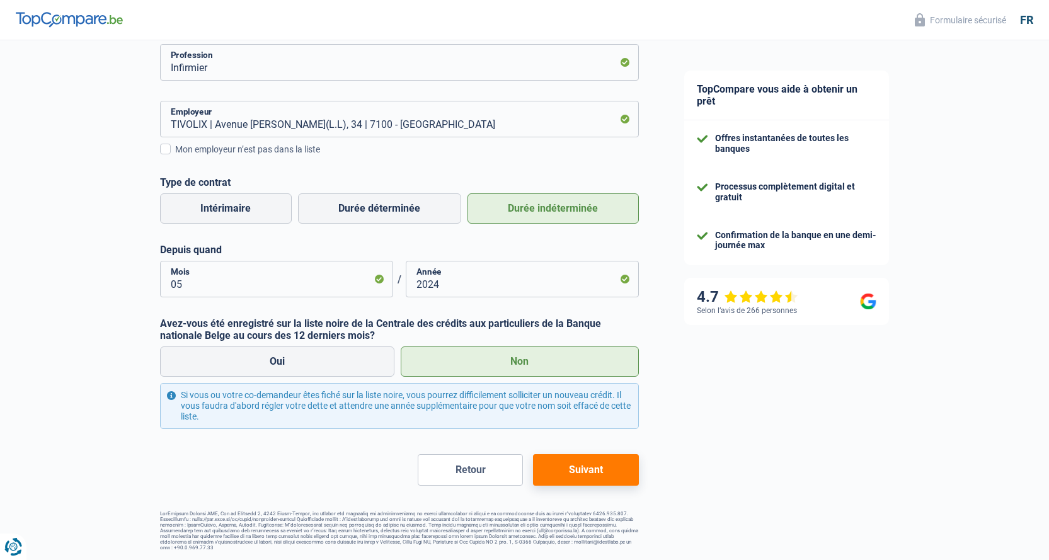
click at [565, 468] on button "Suivant" at bounding box center [585, 470] width 105 height 32
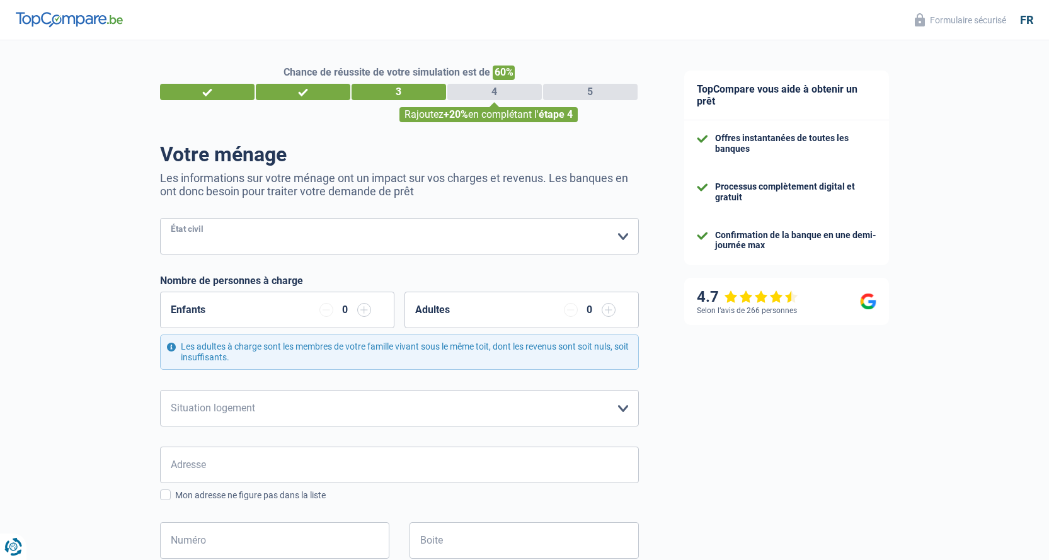
click at [625, 232] on select "[PERSON_NAME](e) Cohabitant(e) légal(e) Divorcé(e) Veuf(ve) Séparé (de fait) Ve…" at bounding box center [399, 236] width 479 height 37
select select "cohabitation"
click at [160, 219] on select "[PERSON_NAME](e) Cohabitant(e) légal(e) Divorcé(e) Veuf(ve) Séparé (de fait) Ve…" at bounding box center [399, 236] width 479 height 37
click at [369, 312] on input "button" at bounding box center [364, 310] width 14 height 14
click at [364, 306] on input "button" at bounding box center [364, 310] width 14 height 14
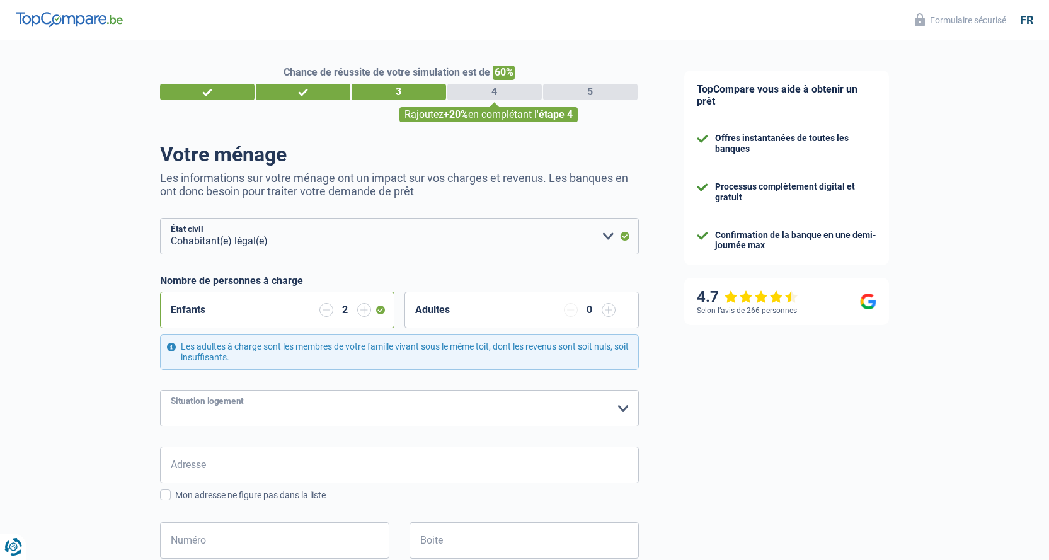
click at [294, 403] on select "Locataire Propriétaire avec prêt hypothécaire Propriétaire sans prêt hypothécai…" at bounding box center [399, 408] width 479 height 37
select select "ownerWithMortgage"
click at [160, 391] on select "Locataire Propriétaire avec prêt hypothécaire Propriétaire sans prêt hypothécai…" at bounding box center [399, 408] width 479 height 37
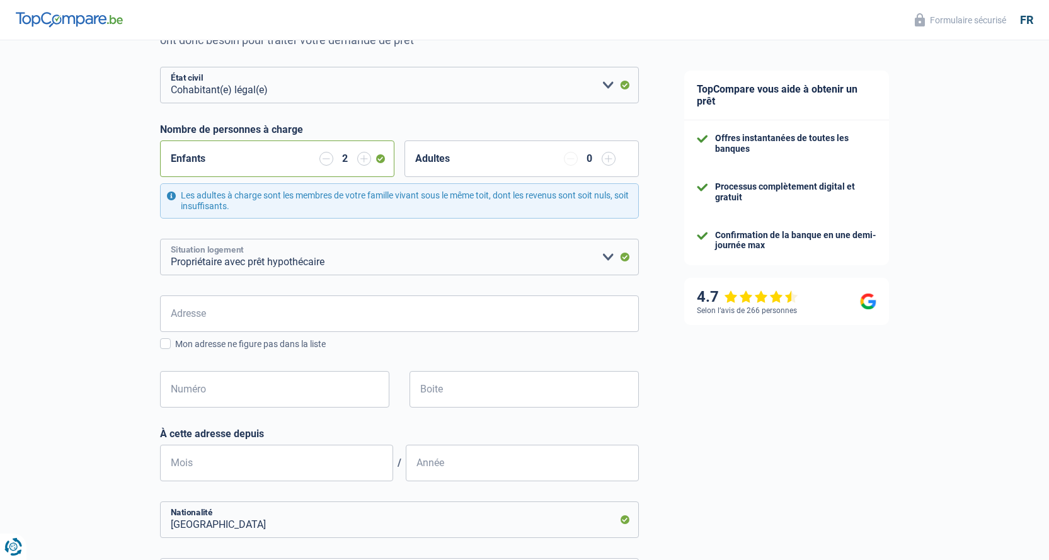
scroll to position [178, 0]
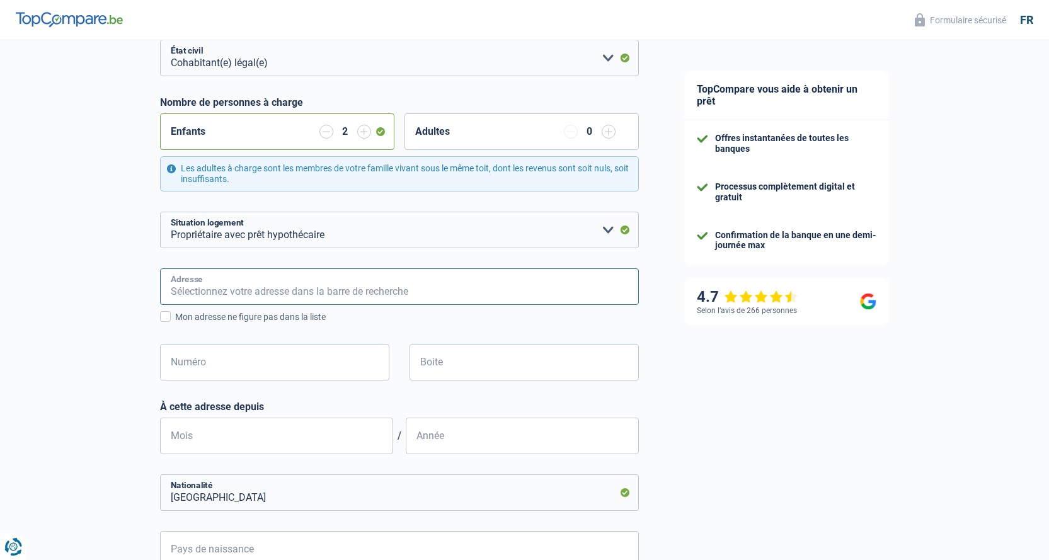
click at [209, 289] on input "Adresse" at bounding box center [399, 287] width 479 height 37
type input "[STREET_ADDRESS][PERSON_NAME]"
type input "[GEOGRAPHIC_DATA]"
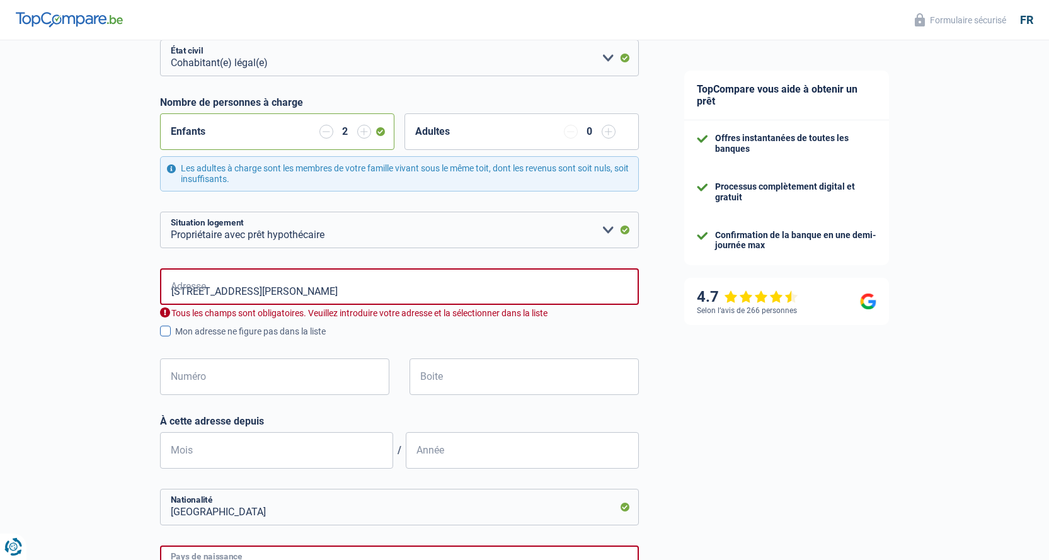
type input "[GEOGRAPHIC_DATA]"
click at [250, 335] on div "Mon adresse ne figure pas dans la liste" at bounding box center [407, 331] width 464 height 13
click at [175, 338] on input "Mon adresse ne figure pas dans la liste" at bounding box center [175, 338] width 0 height 0
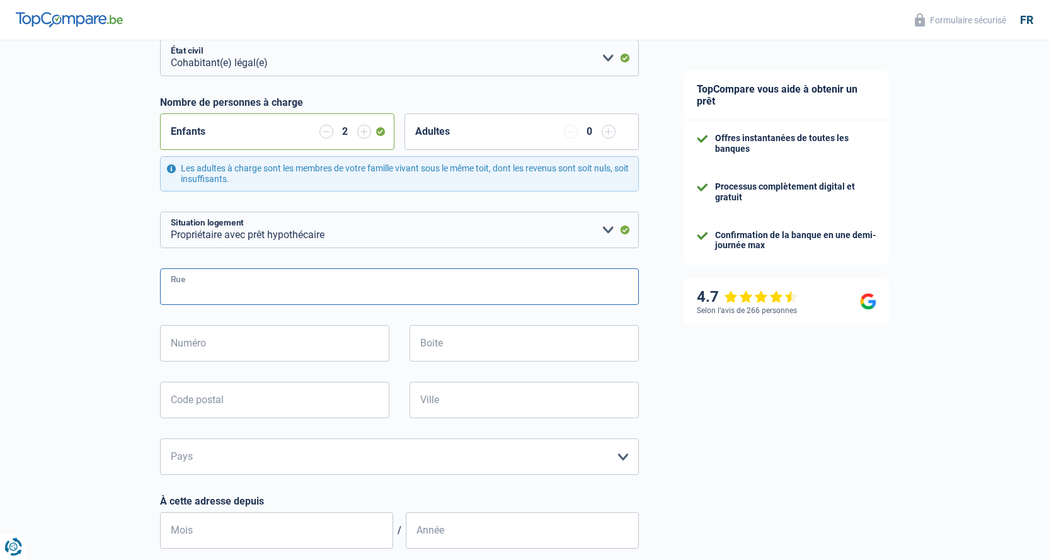
click at [186, 299] on input "Rue" at bounding box center [399, 287] width 479 height 37
type input "Rue [PERSON_NAME]"
type input "70"
type input "7110"
type input "Strépy-Bracquegnies"
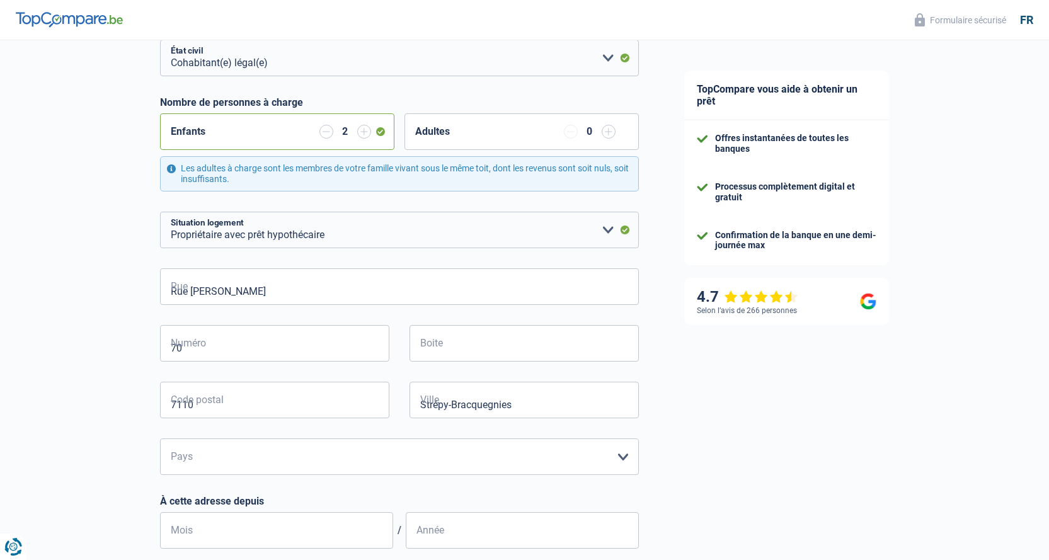
type input "Strépy-Bracquegnies"
type input "[STREET_ADDRESS][PERSON_NAME]"
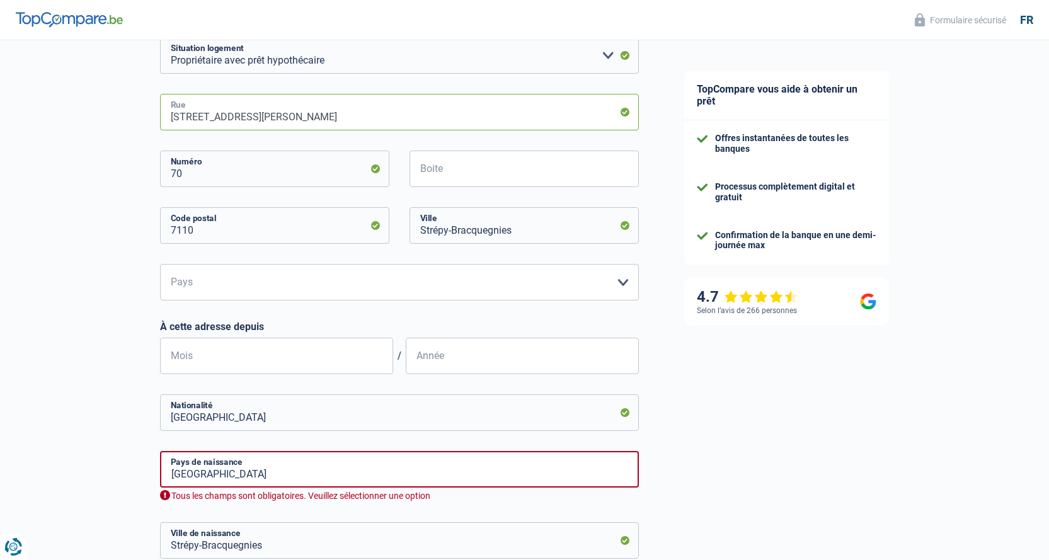
scroll to position [367, 0]
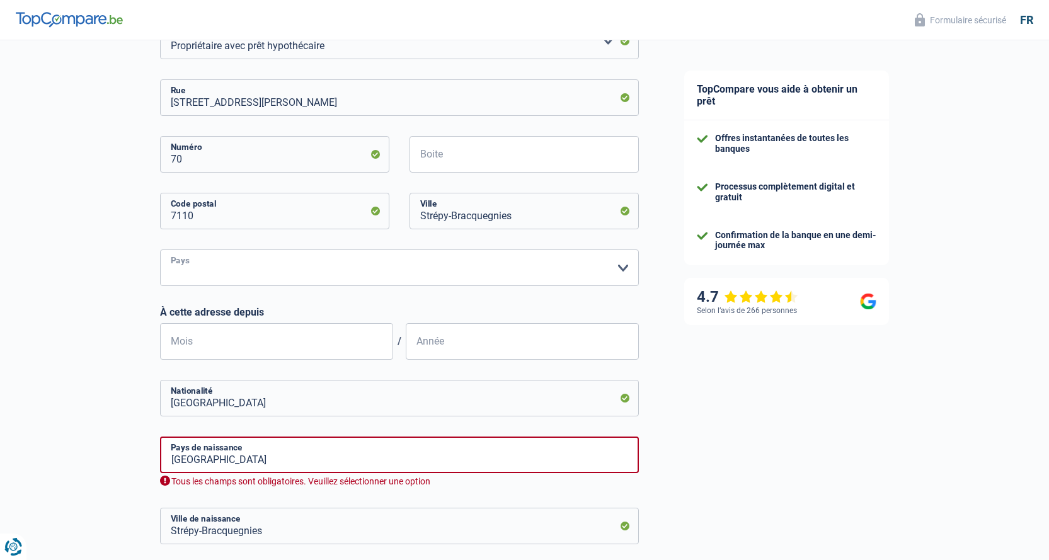
click at [327, 273] on select "Belgique Luxembourg Veuillez sélectionner une option" at bounding box center [399, 268] width 479 height 37
select select "BE"
click at [160, 250] on select "Belgique Luxembourg Veuillez sélectionner une option" at bounding box center [399, 268] width 479 height 37
click at [261, 342] on input "Mois" at bounding box center [276, 341] width 233 height 37
type input "06"
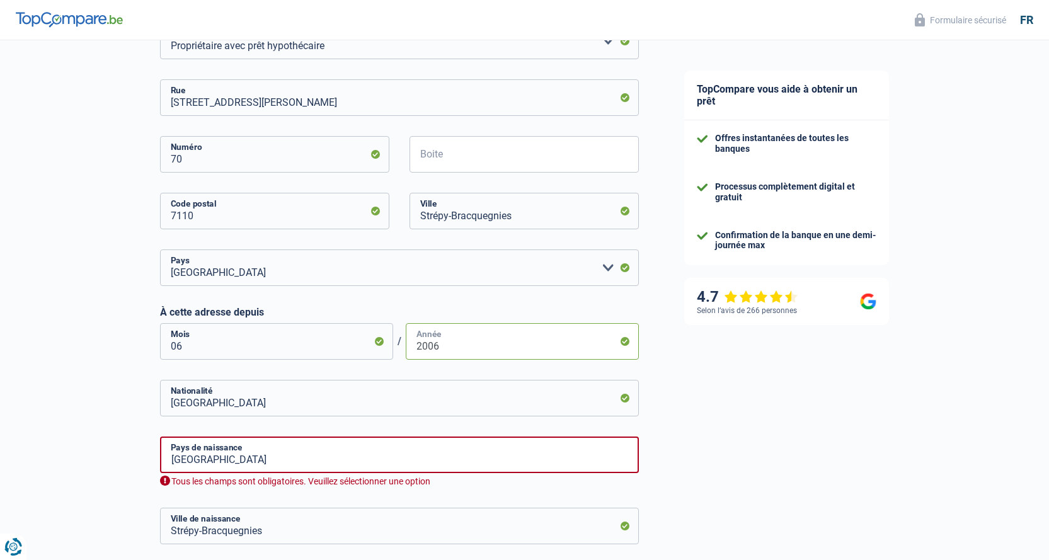
type input "2006"
click at [237, 468] on input "[GEOGRAPHIC_DATA]" at bounding box center [399, 455] width 479 height 37
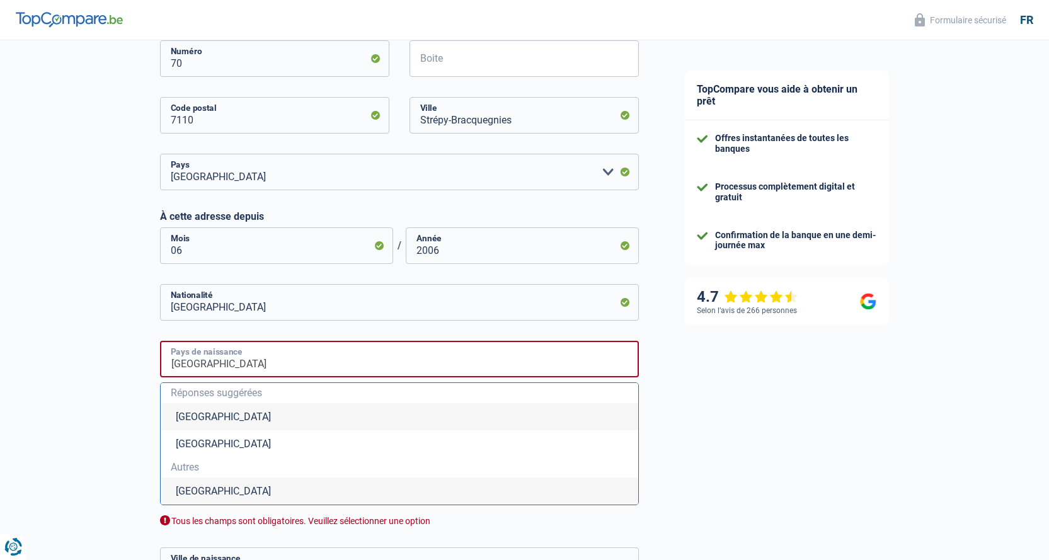
scroll to position [494, 0]
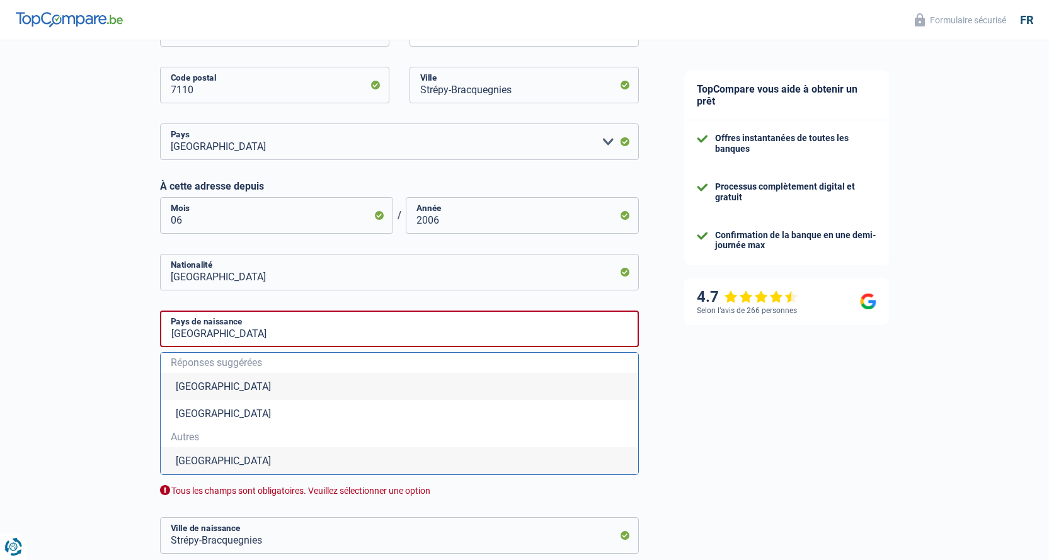
click at [193, 383] on li "[GEOGRAPHIC_DATA]" at bounding box center [400, 386] width 478 height 27
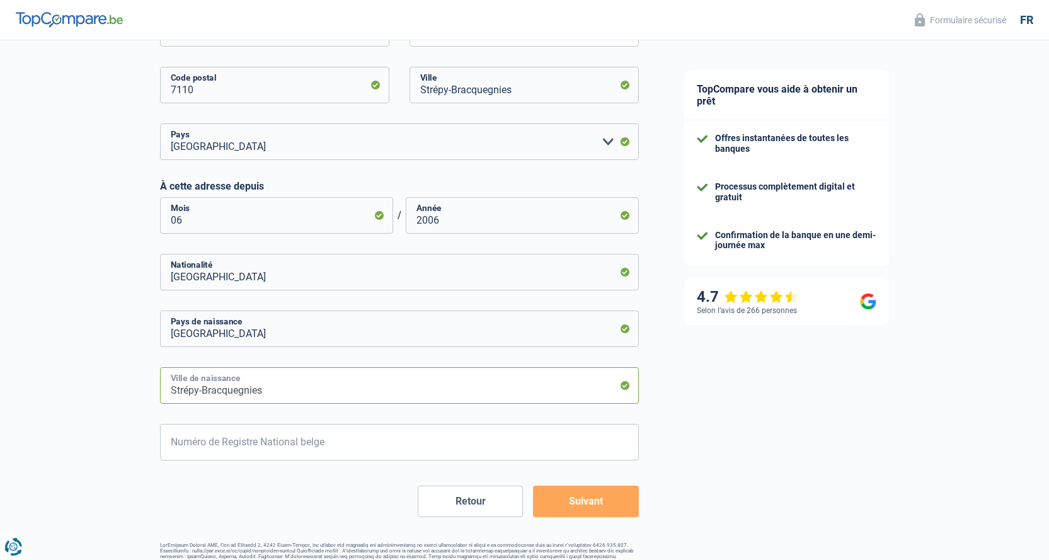
click at [492, 383] on input "Strépy-Bracquegnies" at bounding box center [399, 385] width 479 height 37
type input "S"
type input "[GEOGRAPHIC_DATA]"
click at [311, 442] on input "Numéro de Registre National belge" at bounding box center [399, 442] width 479 height 37
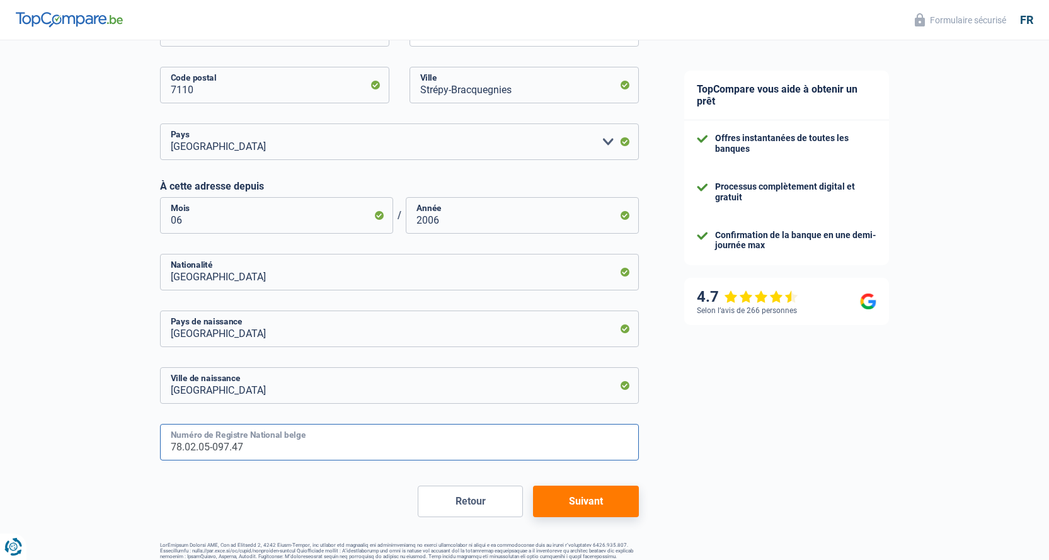
type input "78.02.05-097.47"
click at [624, 507] on button "Suivant" at bounding box center [585, 502] width 105 height 32
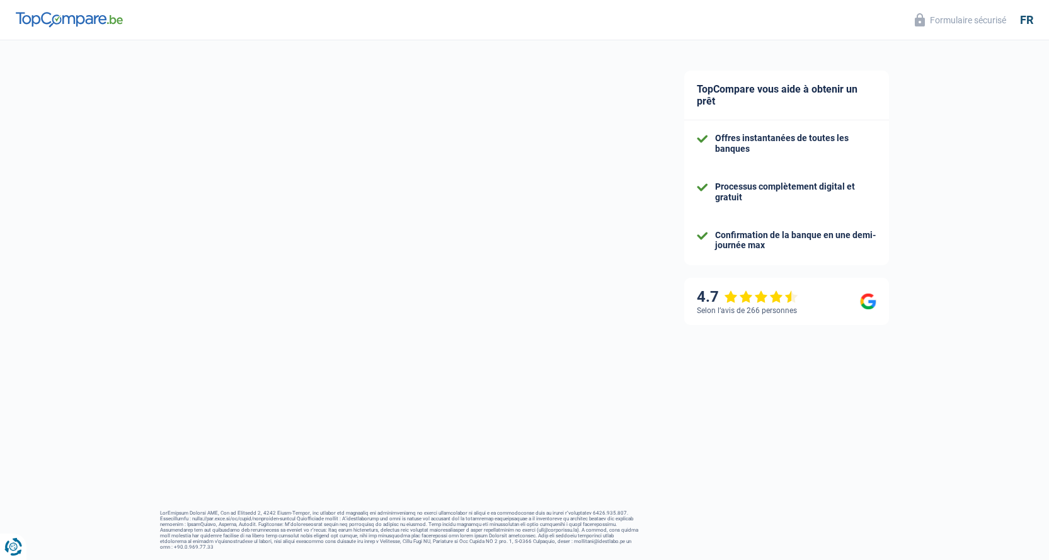
select select "familyAllowances"
select select "netSalary"
select select "mealVouchers"
select select "mortgage"
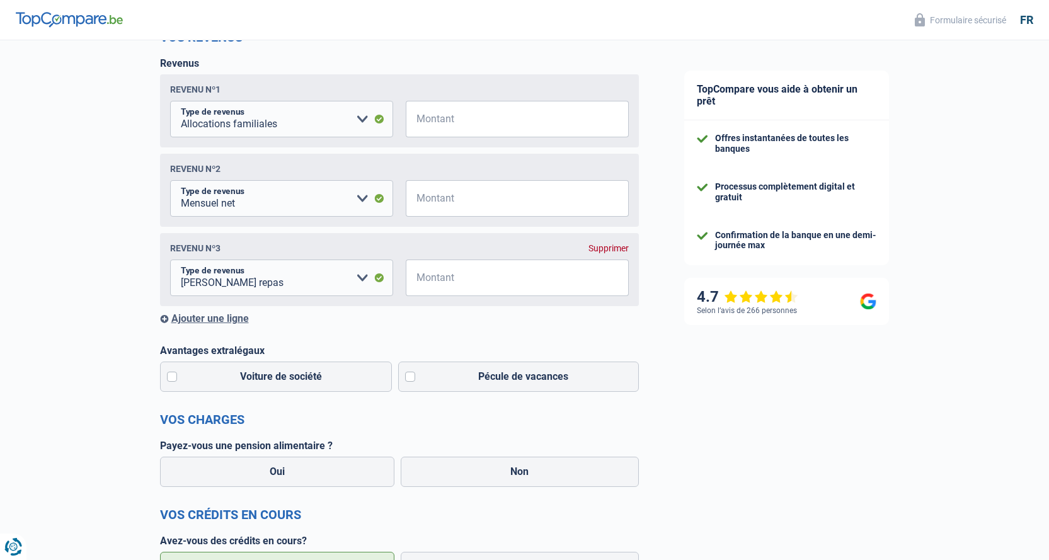
scroll to position [189, 0]
click at [408, 380] on label "Pécule de vacances" at bounding box center [518, 376] width 241 height 30
click at [408, 380] on input "Pécule de vacances" at bounding box center [518, 376] width 241 height 30
checkbox input "true"
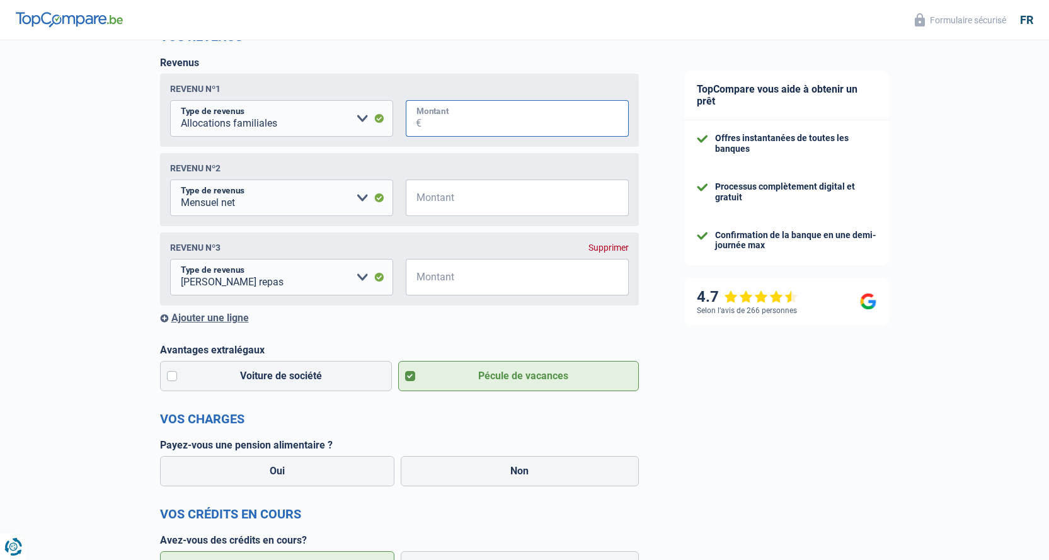
click at [462, 121] on input "Montant" at bounding box center [525, 118] width 207 height 37
type input "430"
click at [474, 200] on input "Montant" at bounding box center [525, 198] width 207 height 37
type input "2.625"
click at [442, 280] on input "Montant" at bounding box center [525, 277] width 207 height 37
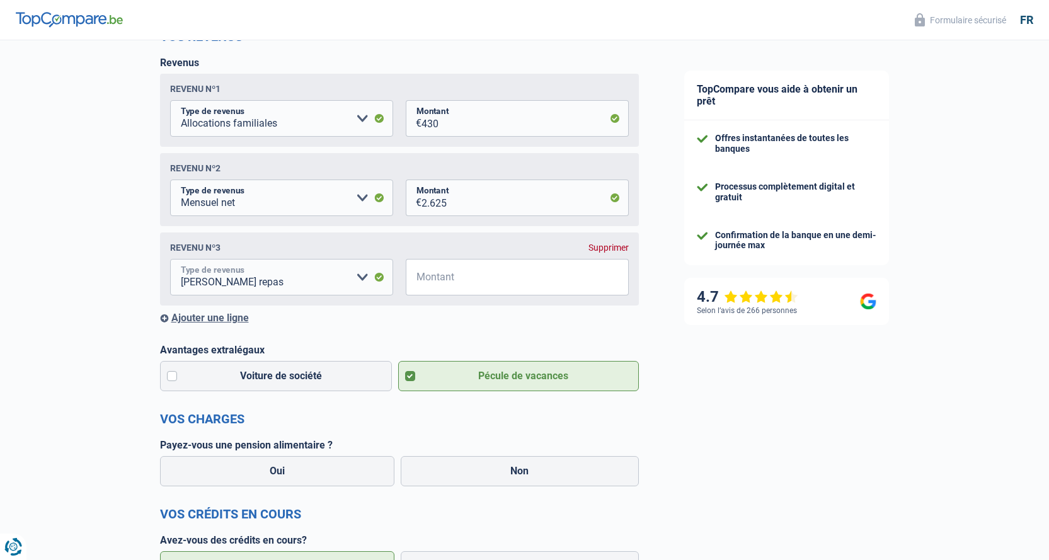
click at [365, 279] on select "Allocation d'handicap Allocations chômage Allocations familiales Chèques repas …" at bounding box center [281, 277] width 223 height 37
click at [365, 278] on select "Allocation d'handicap Allocations chômage Allocations familiales Chèques repas …" at bounding box center [281, 277] width 223 height 37
click at [613, 251] on div "Supprimer" at bounding box center [609, 248] width 40 height 10
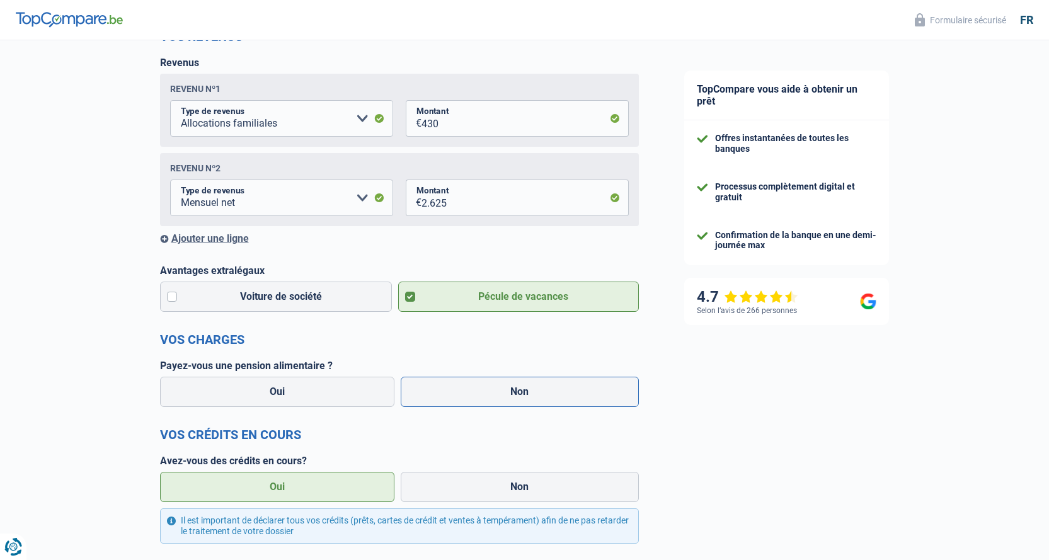
click at [493, 387] on label "Non" at bounding box center [520, 392] width 238 height 30
click at [493, 387] on input "Non" at bounding box center [520, 392] width 238 height 30
radio input "true"
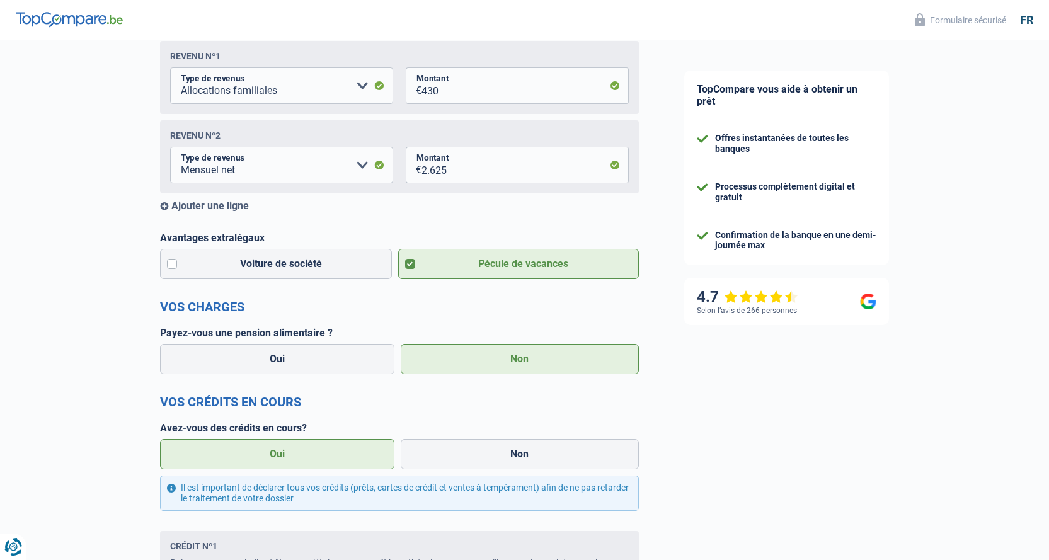
scroll to position [315, 0]
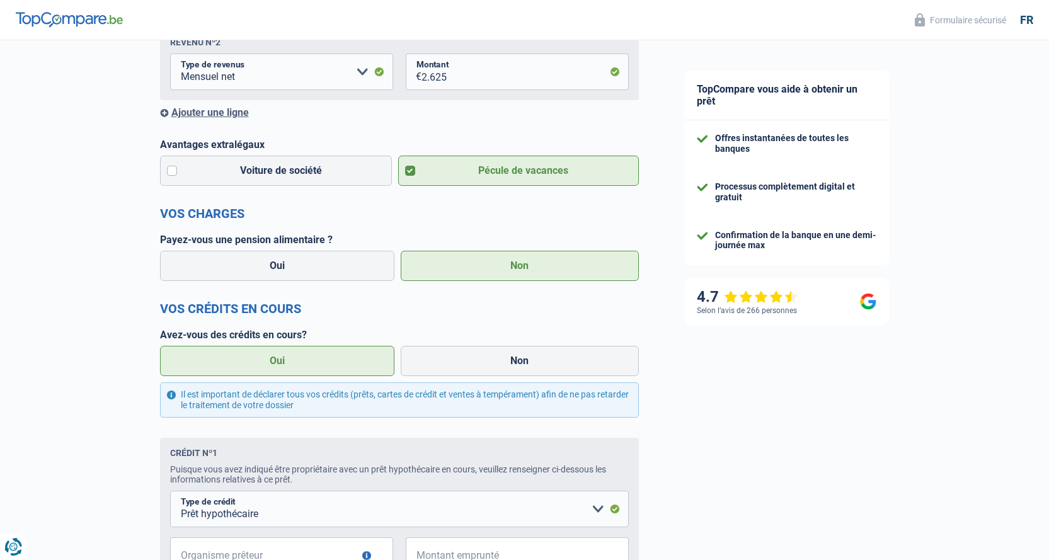
click at [366, 366] on label "Oui" at bounding box center [277, 361] width 235 height 30
click at [366, 366] on input "Oui" at bounding box center [277, 361] width 235 height 30
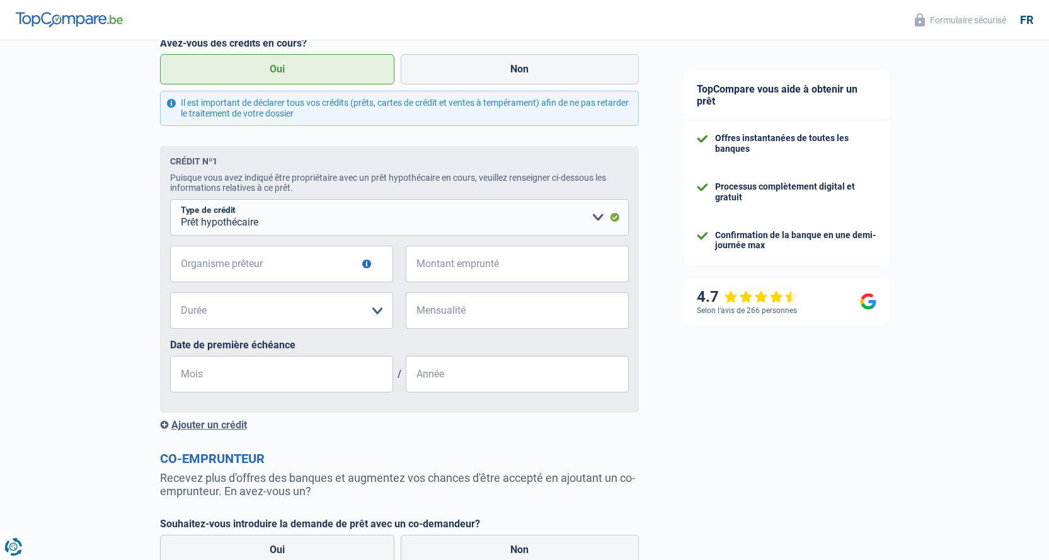
scroll to position [622, 0]
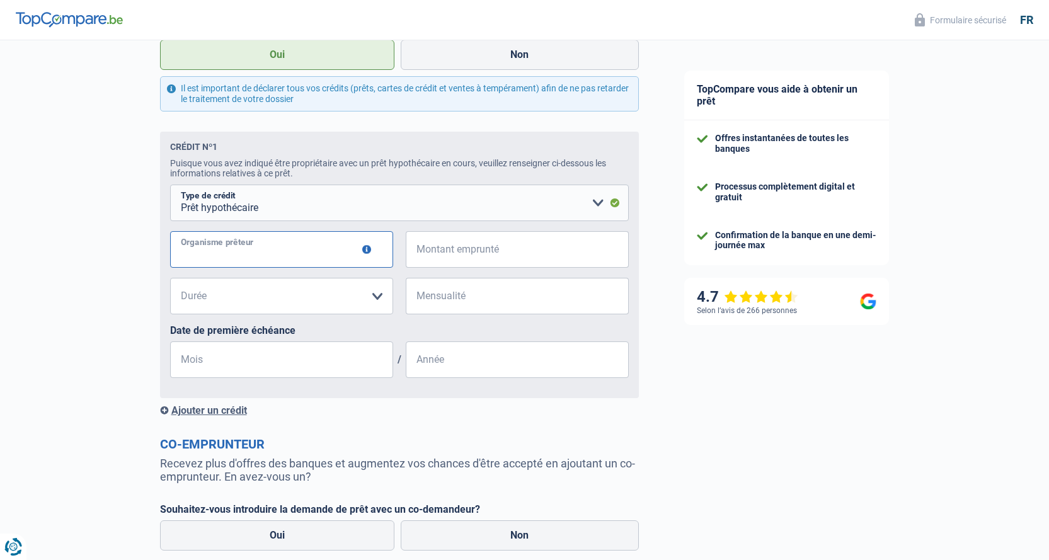
click at [273, 248] on input "Organisme prêteur" at bounding box center [281, 249] width 223 height 37
type input "ING"
click at [418, 255] on span "€" at bounding box center [414, 249] width 16 height 37
click at [456, 265] on input "Montant emprunté" at bounding box center [525, 249] width 207 height 37
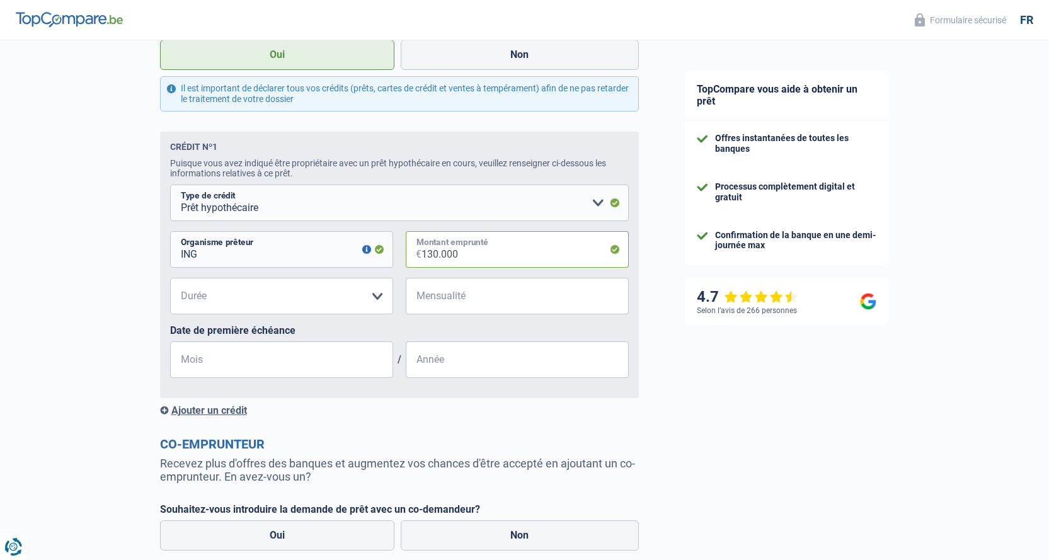
type input "130.000"
click at [376, 296] on select "120 mois 180 mois 240 mois 300 mois 360 mois 420 mois Veuillez sélectionner une…" at bounding box center [281, 296] width 223 height 37
select select "240"
click at [170, 282] on select "120 mois 180 mois 240 mois 300 mois 360 mois 420 mois Veuillez sélectionner une…" at bounding box center [281, 296] width 223 height 37
click at [420, 299] on span "€" at bounding box center [414, 296] width 16 height 37
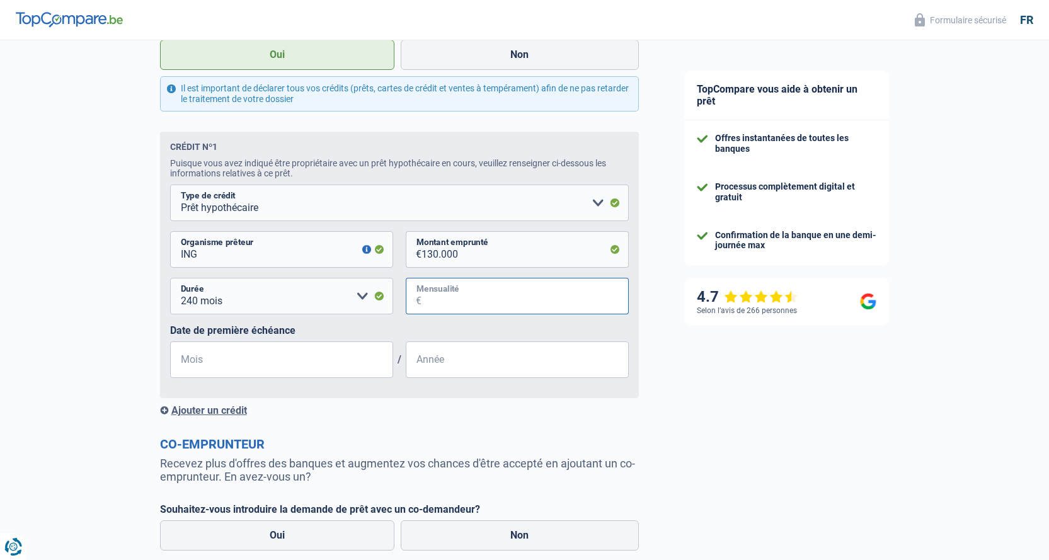
click at [460, 304] on input "Mensualité" at bounding box center [525, 296] width 207 height 37
type input "457"
click at [296, 359] on input "Mois" at bounding box center [281, 360] width 223 height 37
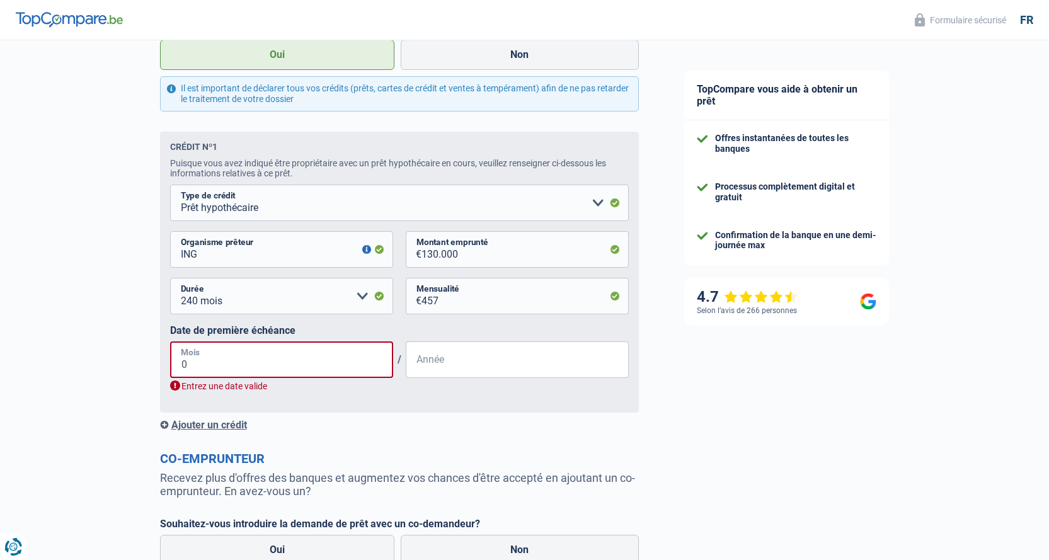
type input "07"
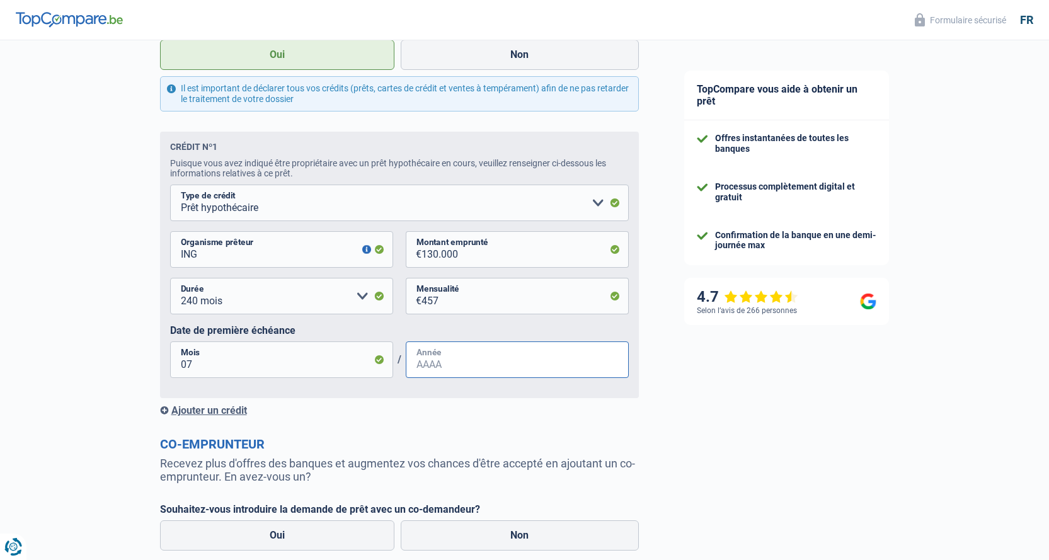
click at [421, 376] on input "Année" at bounding box center [517, 360] width 223 height 37
click at [485, 363] on input "Année" at bounding box center [517, 360] width 223 height 37
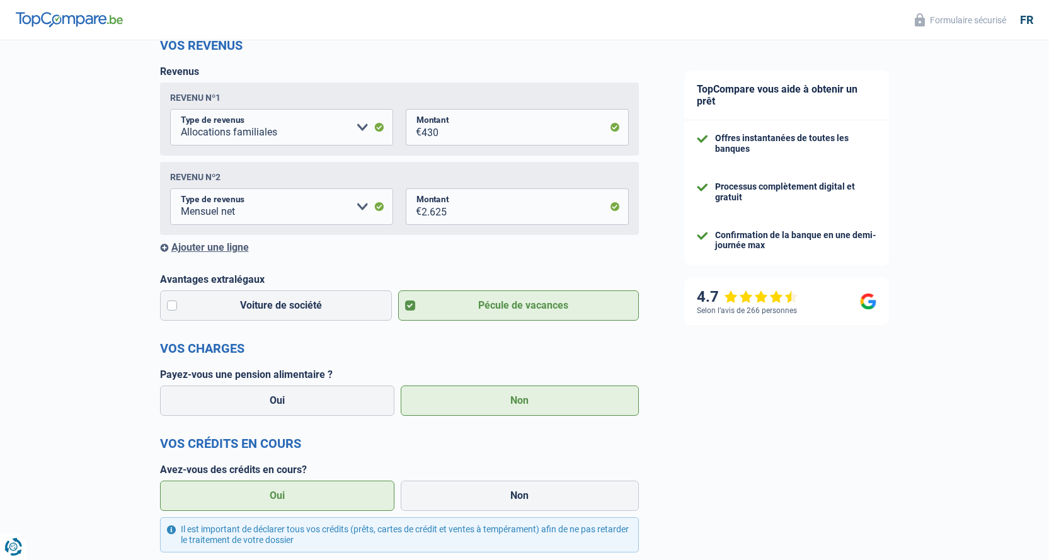
scroll to position [0, 0]
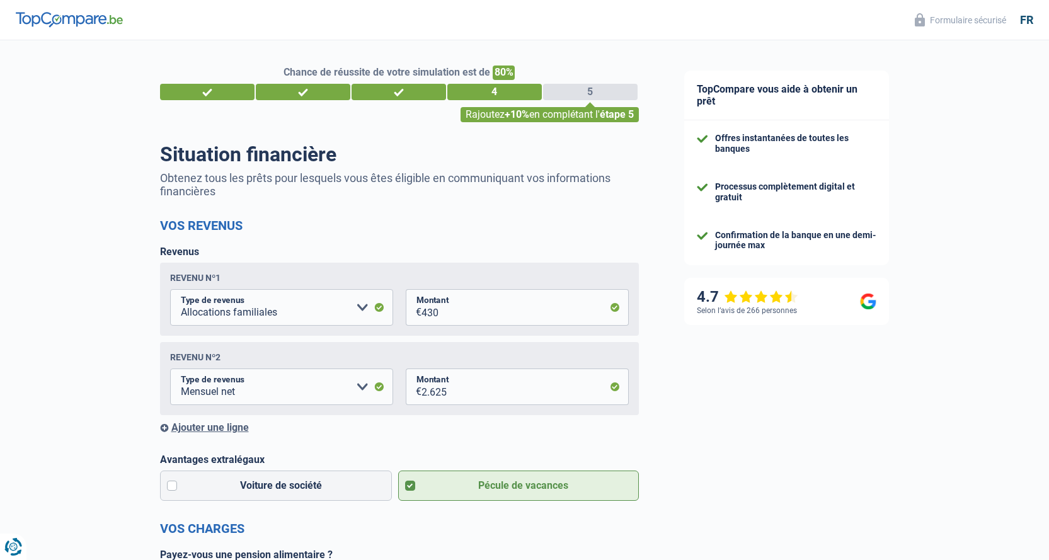
type input "2006"
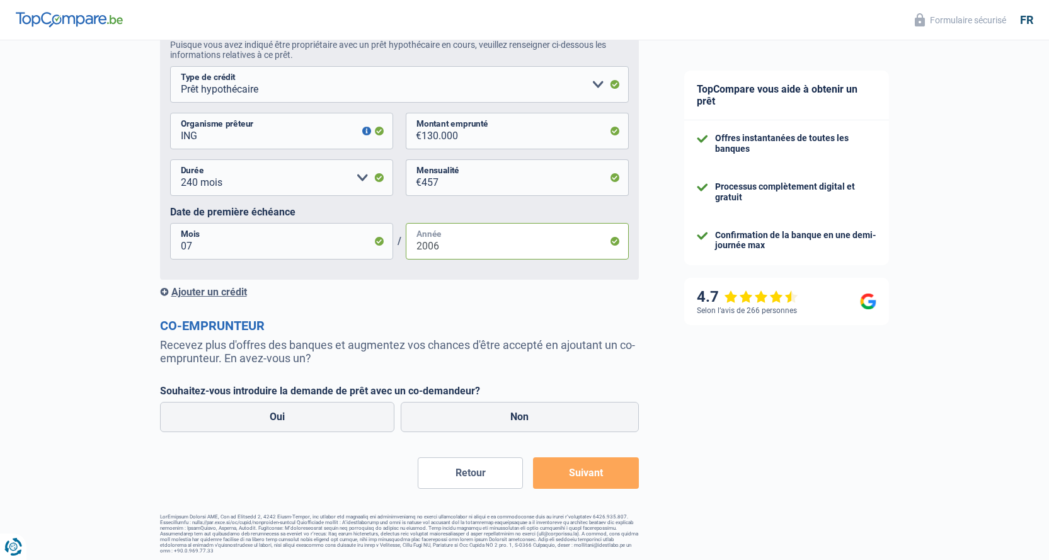
scroll to position [748, 0]
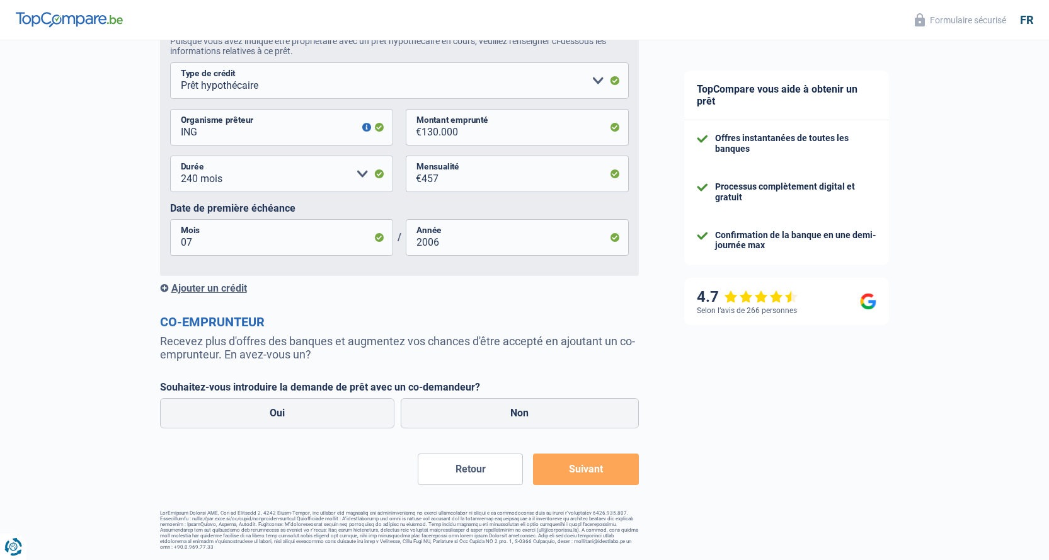
click at [234, 289] on div "Ajouter un crédit" at bounding box center [399, 288] width 479 height 12
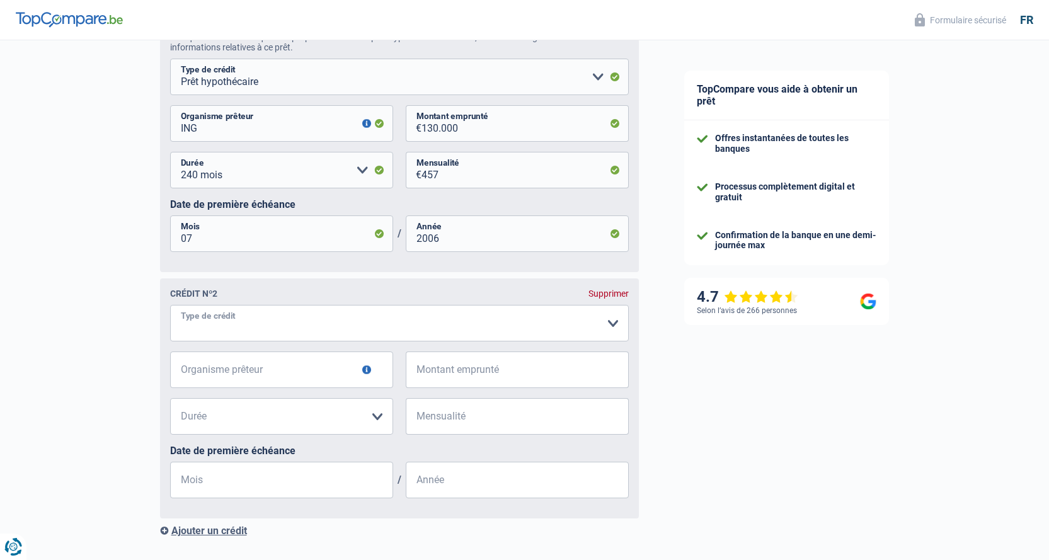
click at [263, 323] on select "Carte ou ouverture de crédit Prêt hypothécaire Vente à tempérament Prêt à tempé…" at bounding box center [399, 323] width 459 height 37
select select "renovationLoan"
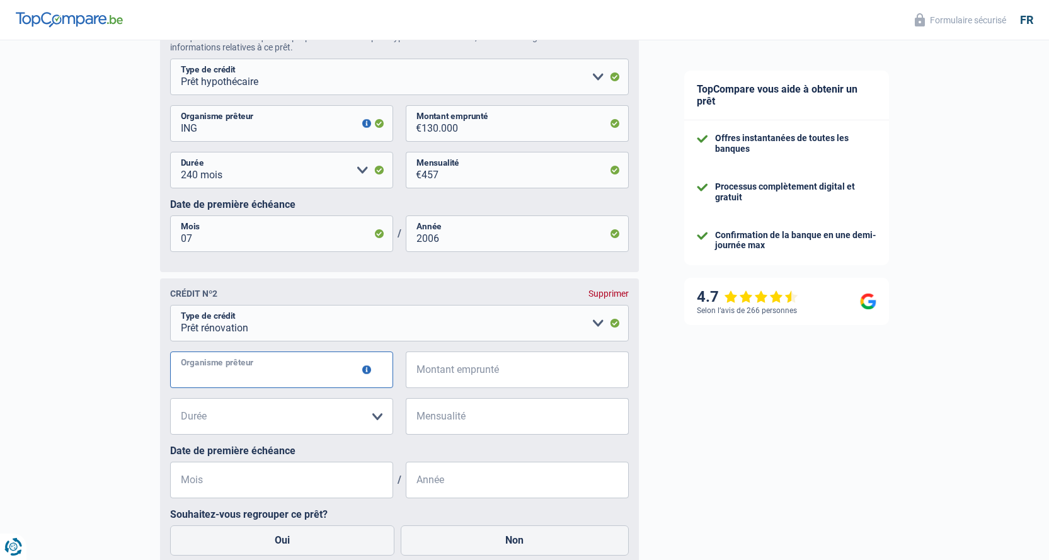
click at [337, 379] on input "Organisme prêteur" at bounding box center [281, 370] width 223 height 37
type input "ING"
click at [456, 376] on input "Montant emprunté" at bounding box center [525, 370] width 207 height 37
type input "25.000"
click at [375, 421] on select "12 mois 18 mois 24 mois 30 mois 36 mois 42 mois 48 mois 60 mois 72 mois 84 mois…" at bounding box center [281, 416] width 223 height 37
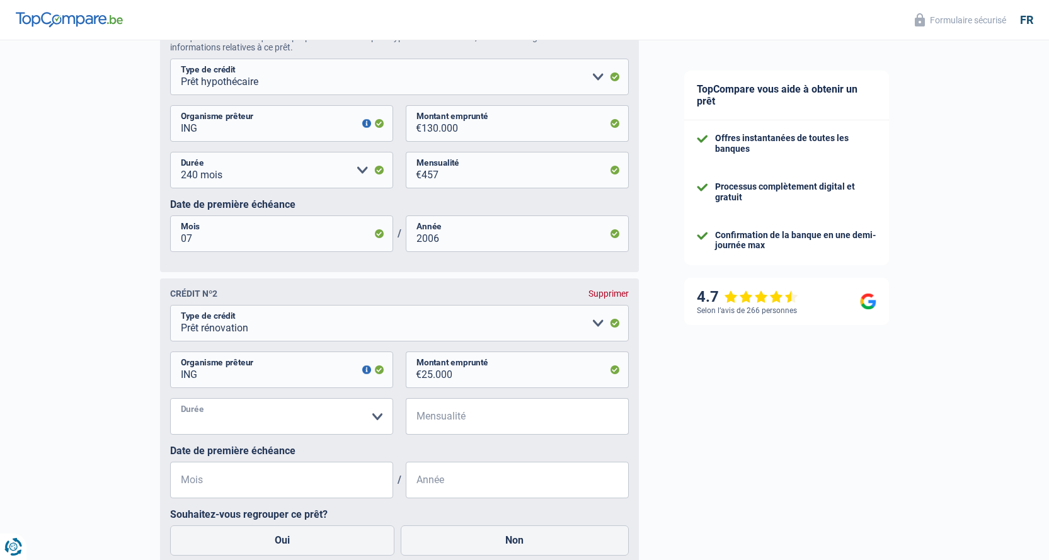
select select "12"
click at [170, 403] on select "12 mois 18 mois 24 mois 30 mois 36 mois 42 mois 48 mois 60 mois 72 mois 84 mois…" at bounding box center [281, 416] width 223 height 37
click at [441, 425] on input "Mensualité" at bounding box center [525, 416] width 207 height 37
type input "170"
click at [200, 487] on input "Mois" at bounding box center [281, 480] width 223 height 37
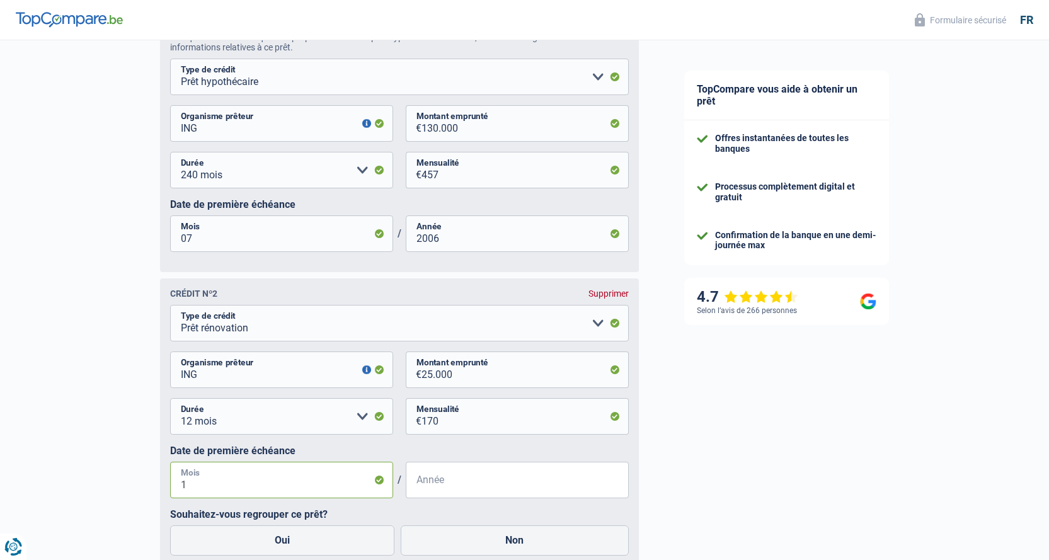
type input "10"
click at [428, 494] on input "Année" at bounding box center [517, 480] width 223 height 37
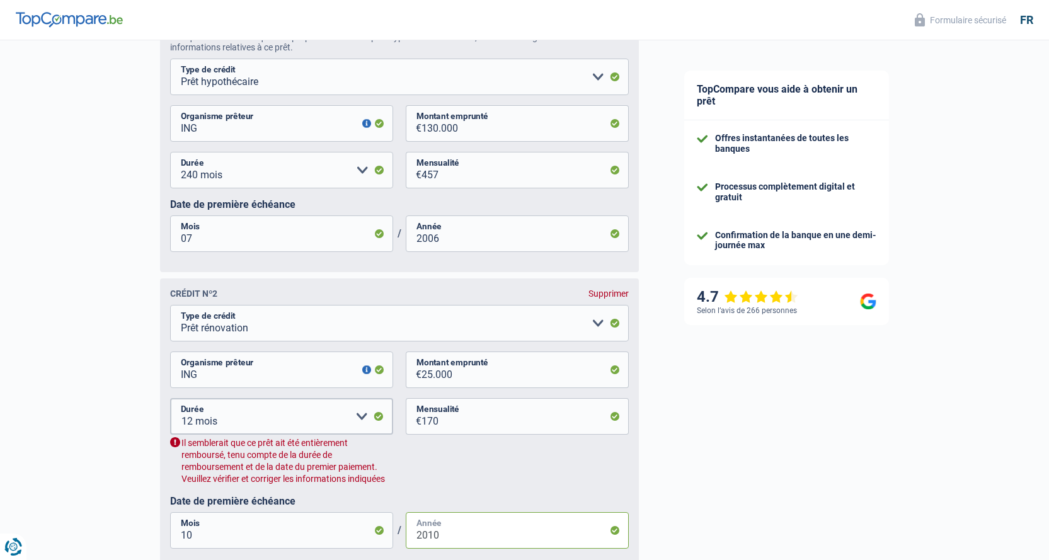
type input "2010"
click at [364, 419] on select "12 mois 18 mois 24 mois 30 mois 36 mois 42 mois 48 mois 60 mois 72 mois 84 mois…" at bounding box center [281, 416] width 223 height 37
select select "120"
click at [170, 403] on select "12 mois 18 mois 24 mois 30 mois 36 mois 42 mois 48 mois 60 mois 72 mois 84 mois…" at bounding box center [281, 416] width 223 height 37
click at [413, 476] on div "12 mois 18 mois 24 mois 30 mois 36 mois 42 mois 48 mois 60 mois 72 mois 84 mois…" at bounding box center [399, 446] width 459 height 97
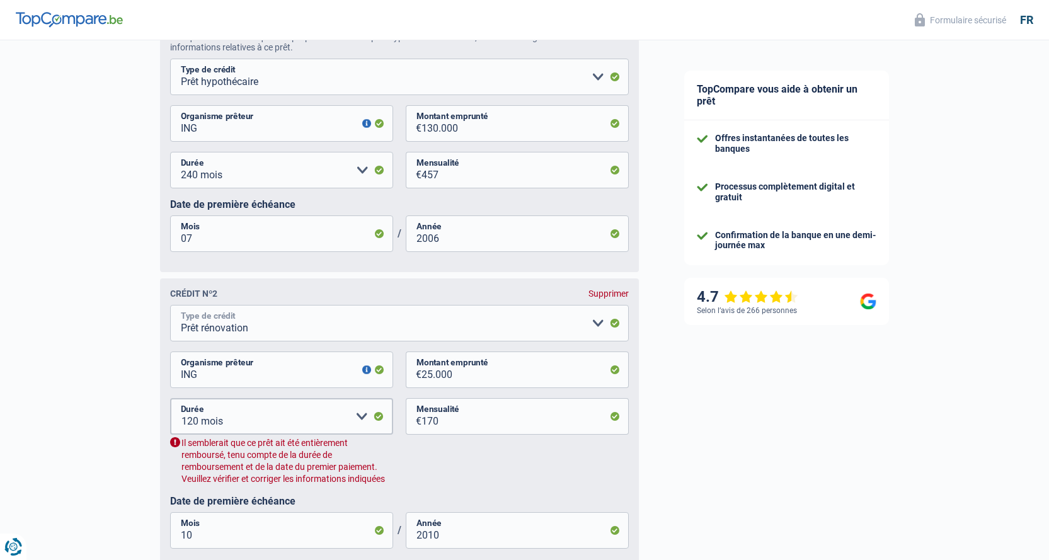
click at [598, 325] on select "Carte ou ouverture de crédit Prêt hypothécaire Vente à tempérament Prêt à tempé…" at bounding box center [399, 323] width 459 height 37
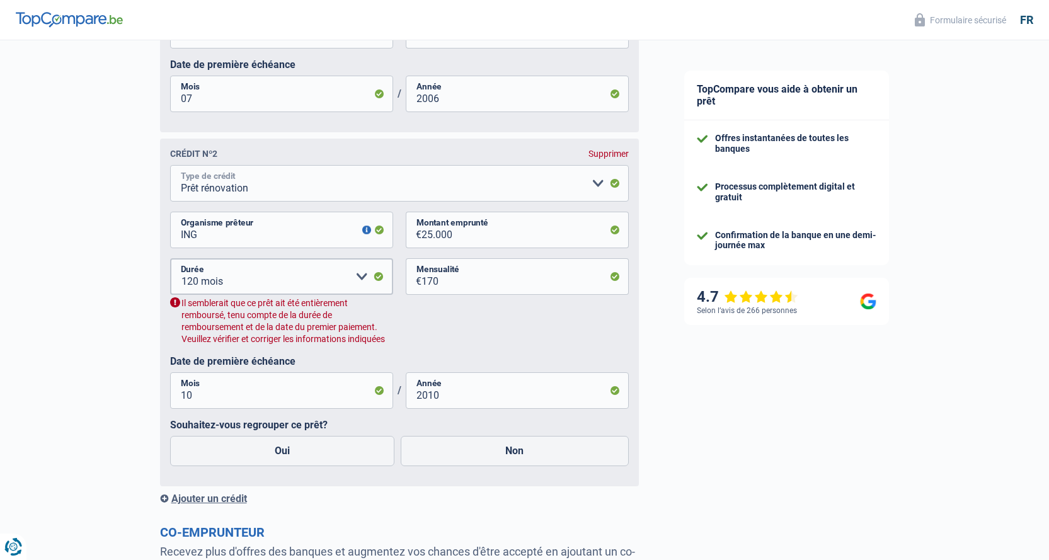
scroll to position [937, 0]
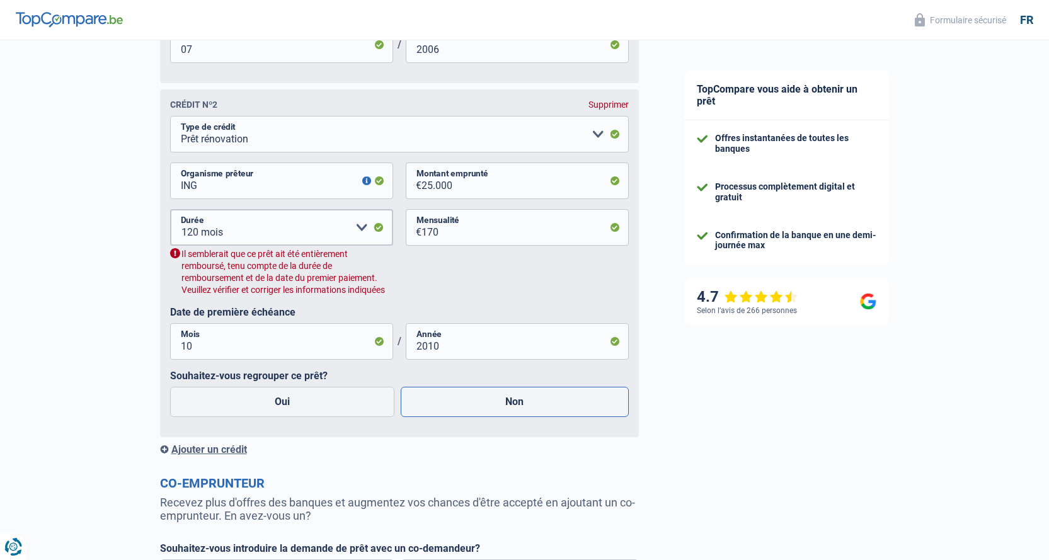
click at [503, 410] on label "Non" at bounding box center [515, 402] width 228 height 30
click at [503, 410] on input "Non" at bounding box center [515, 402] width 228 height 30
radio input "true"
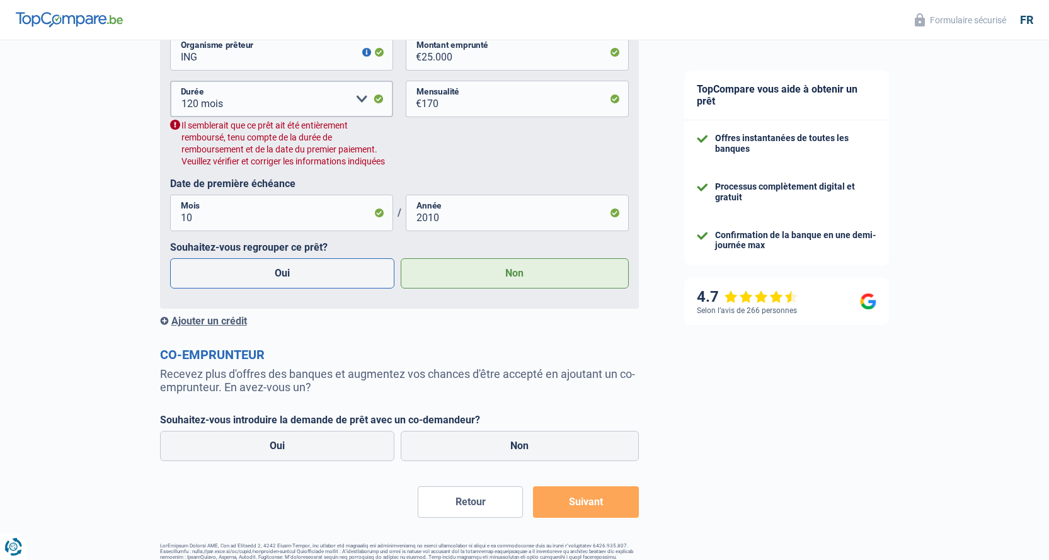
scroll to position [1102, 0]
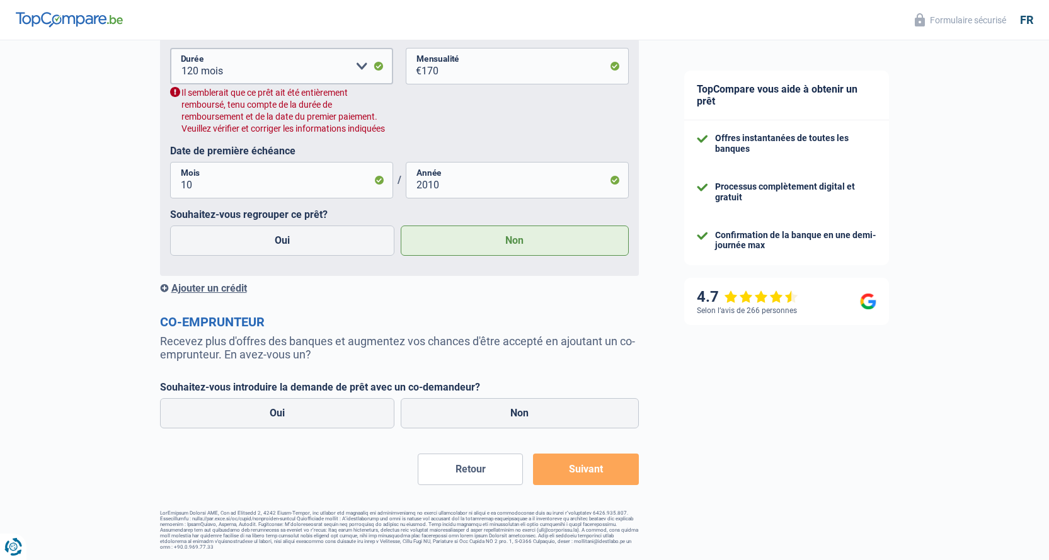
click at [213, 286] on div "Ajouter un crédit" at bounding box center [399, 288] width 479 height 12
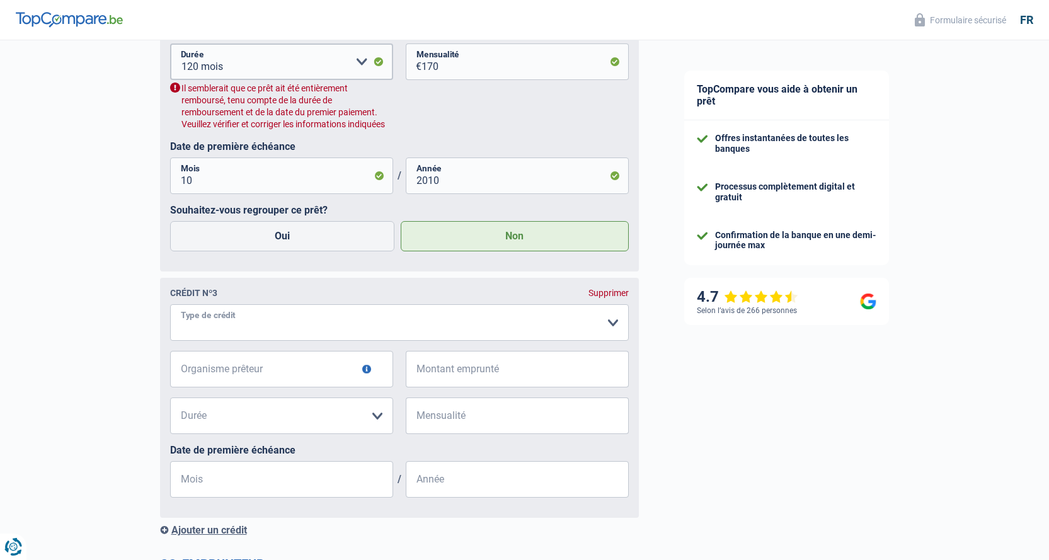
click at [616, 325] on select "Carte ou ouverture de crédit Prêt hypothécaire Vente à tempérament Prêt à tempé…" at bounding box center [399, 322] width 459 height 37
select select "personalLoan"
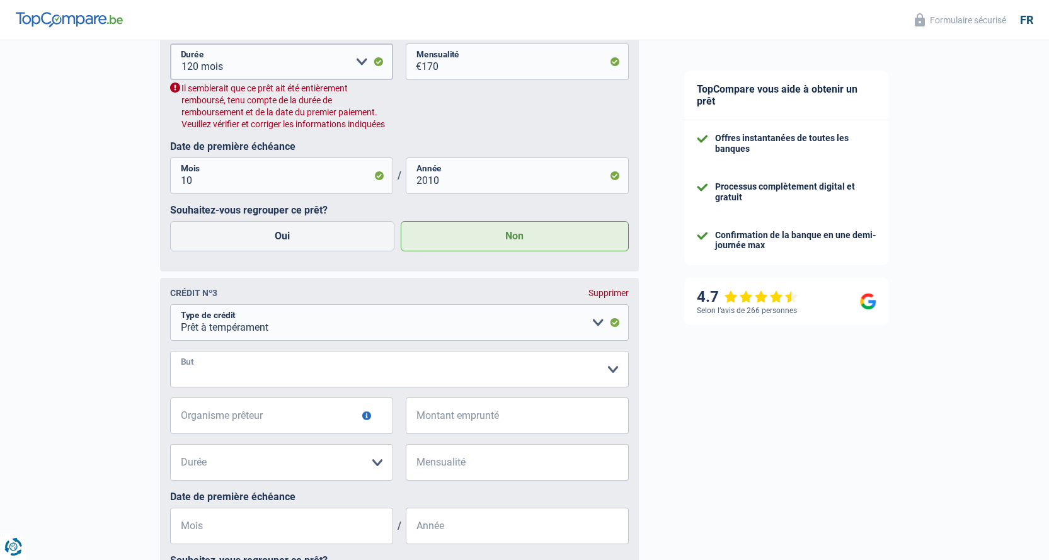
click at [235, 374] on select "Confort maison: meubles, textile, peinture, électroménager, outillage non-profe…" at bounding box center [399, 369] width 459 height 37
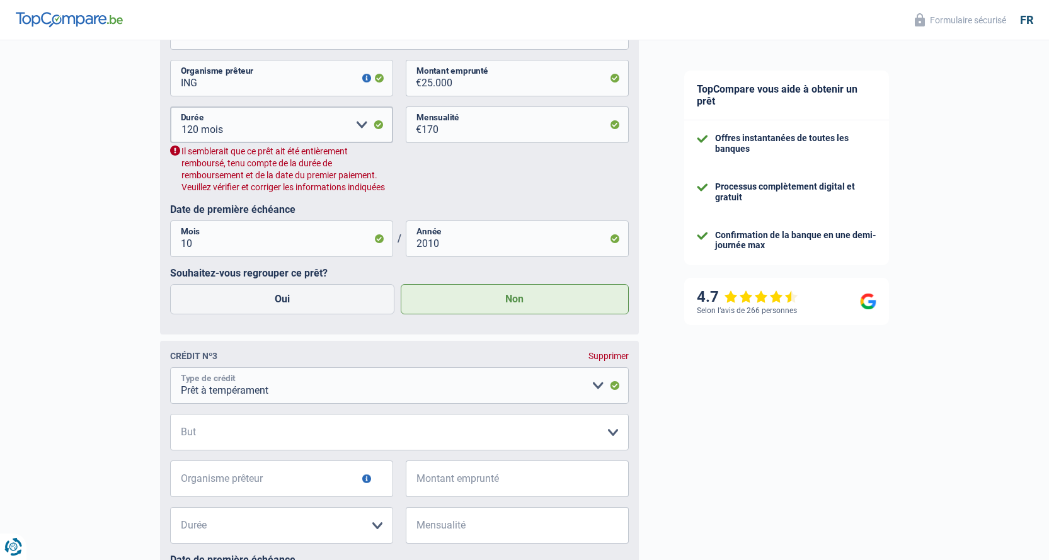
click at [289, 386] on select "Carte ou ouverture de crédit Prêt hypothécaire Vente à tempérament Prêt à tempé…" at bounding box center [399, 385] width 459 height 37
click at [170, 373] on select "Carte ou ouverture de crédit Prêt hypothécaire Vente à tempérament Prêt à tempé…" at bounding box center [399, 385] width 459 height 37
click at [611, 439] on select "Confort maison: meubles, textile, peinture, électroménager, outillage non-profe…" at bounding box center [399, 432] width 459 height 37
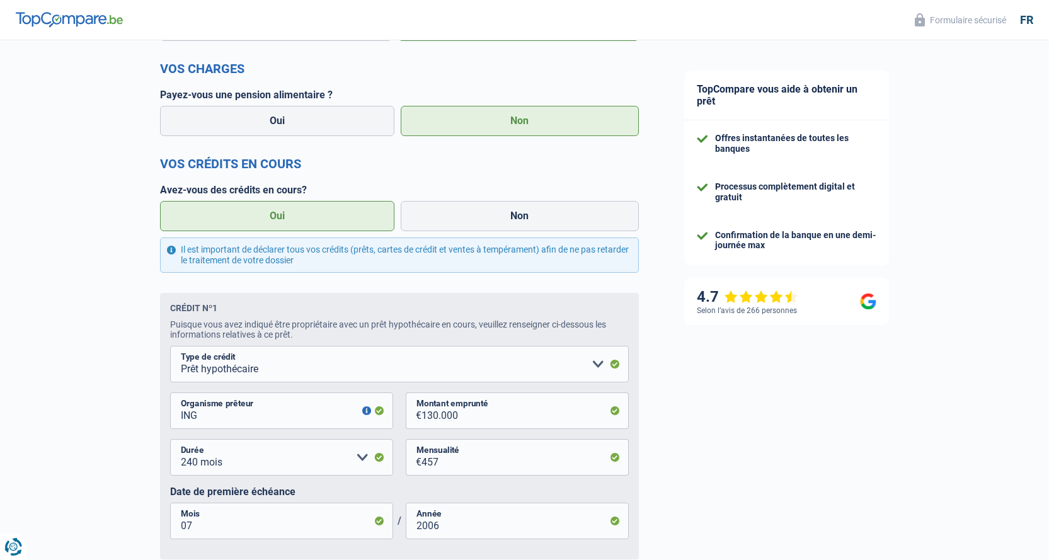
scroll to position [319, 0]
